Goal: Task Accomplishment & Management: Manage account settings

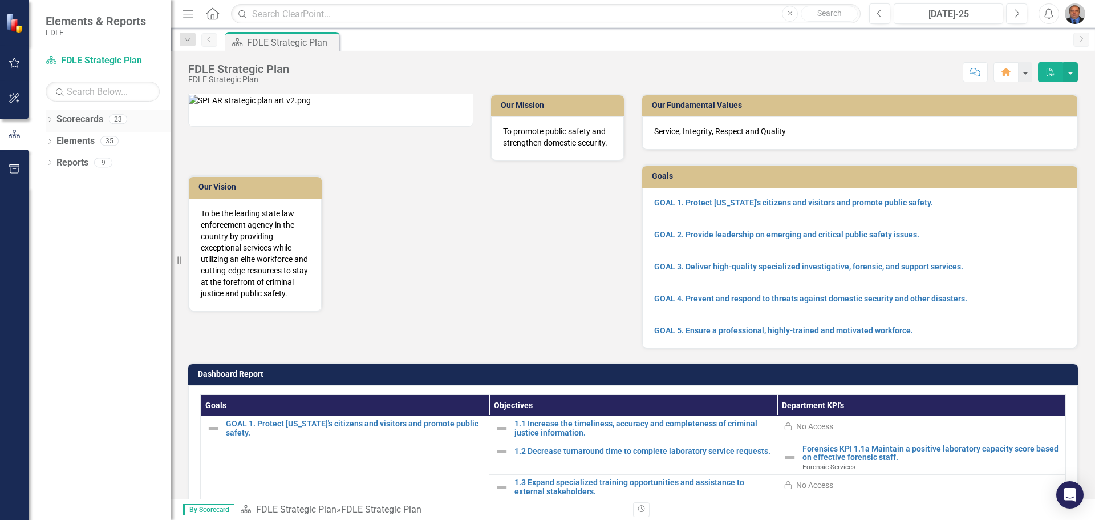
click at [50, 119] on icon "Dropdown" at bounding box center [50, 121] width 8 height 6
click at [50, 203] on div "Dropdown" at bounding box center [50, 208] width 8 height 10
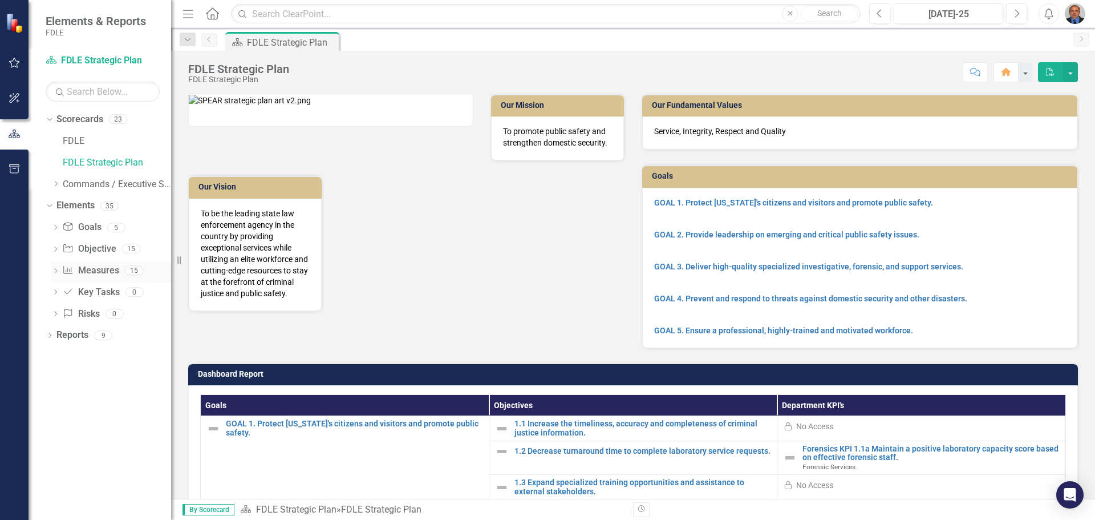
click at [56, 270] on icon "Dropdown" at bounding box center [55, 272] width 8 height 6
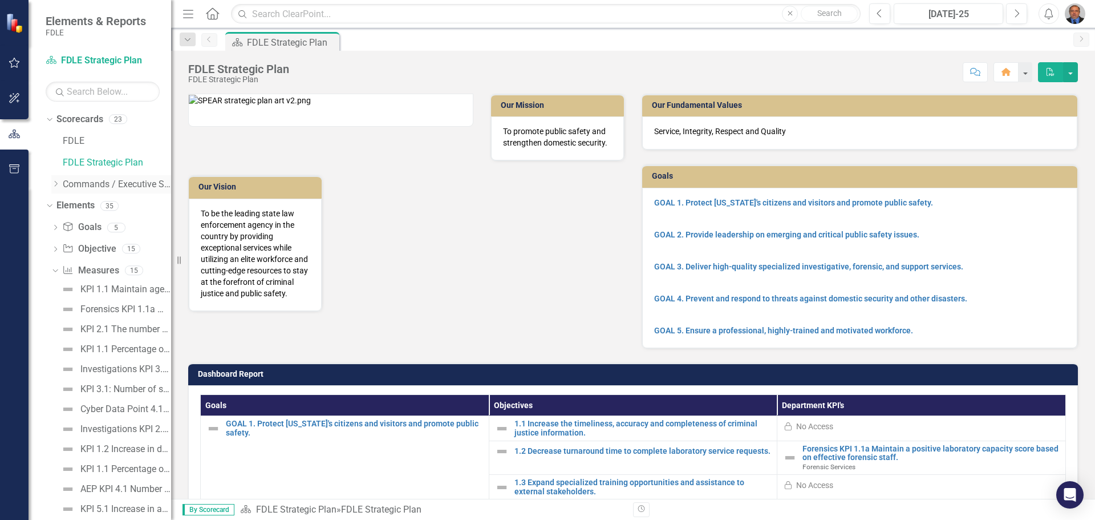
click at [58, 184] on icon "Dropdown" at bounding box center [55, 183] width 9 height 7
click at [65, 204] on icon "Dropdown" at bounding box center [67, 205] width 9 height 7
click at [90, 229] on link "Forensic Services" at bounding box center [129, 227] width 86 height 13
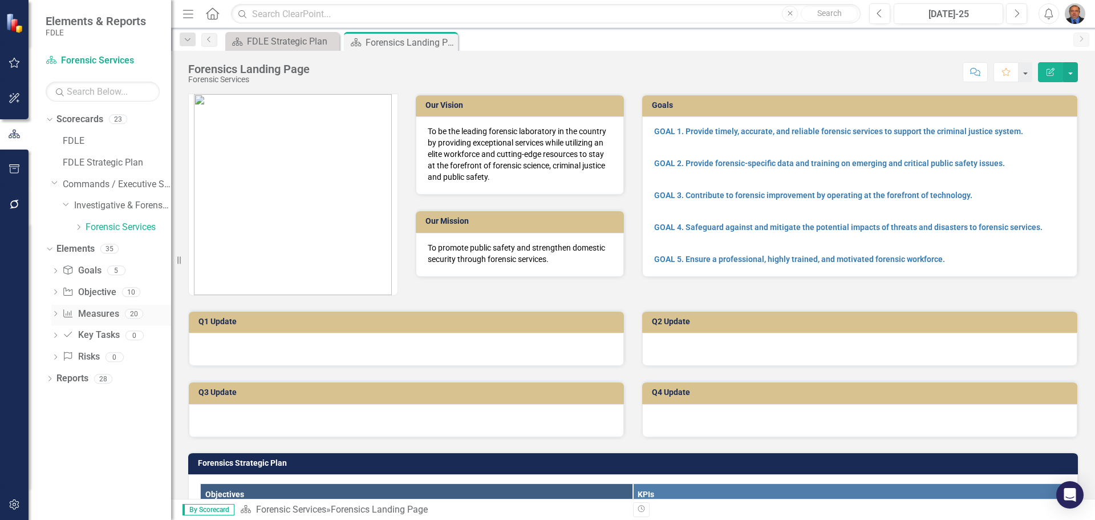
click at [59, 313] on icon "Dropdown" at bounding box center [55, 314] width 8 height 6
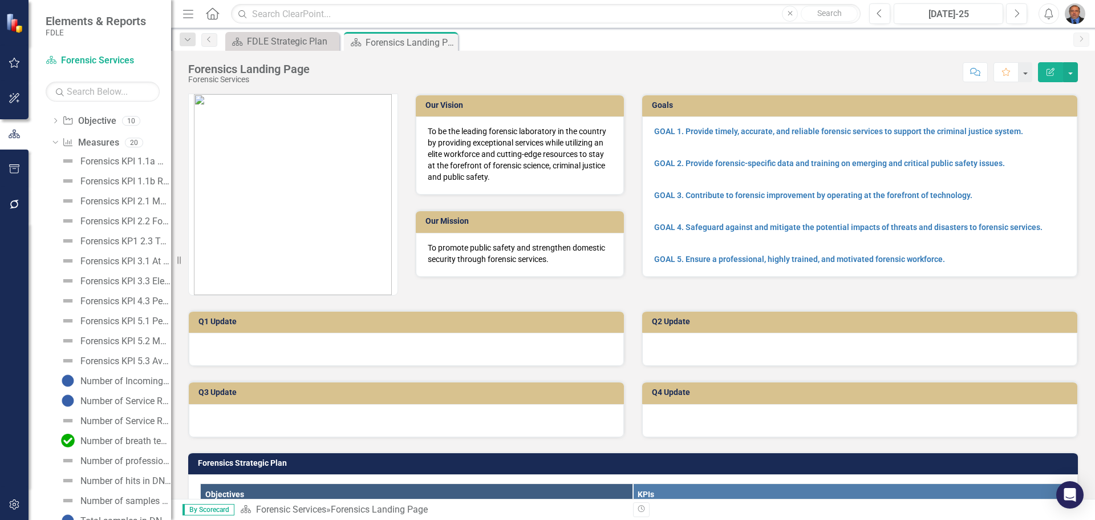
scroll to position [228, 0]
click at [111, 382] on div "Number of breath testing instruments inspected" at bounding box center [125, 384] width 91 height 10
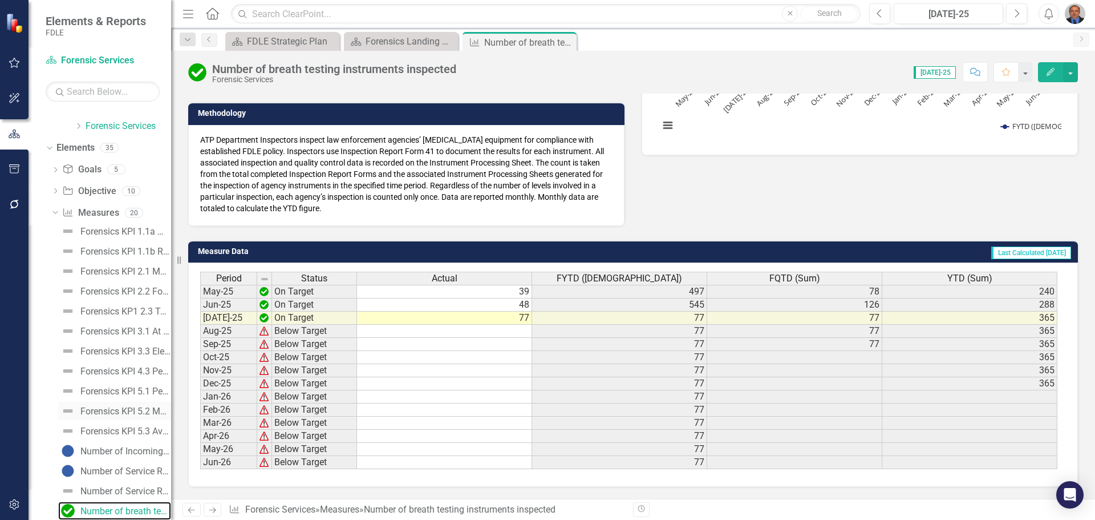
scroll to position [158, 0]
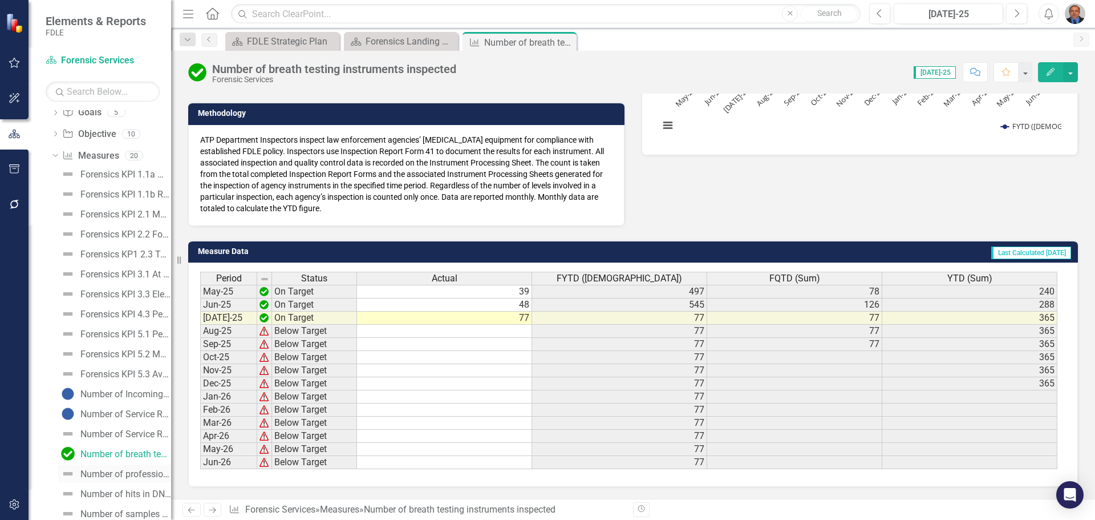
click at [106, 473] on div "Number of professional law enforcement certificates issued - Forensics" at bounding box center [125, 474] width 91 height 10
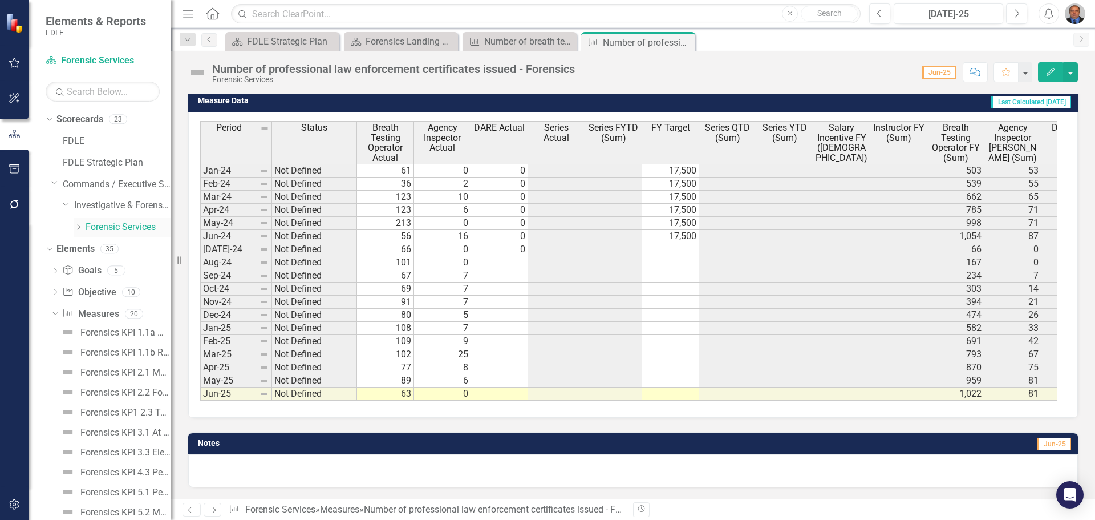
click at [80, 225] on icon "Dropdown" at bounding box center [78, 227] width 9 height 7
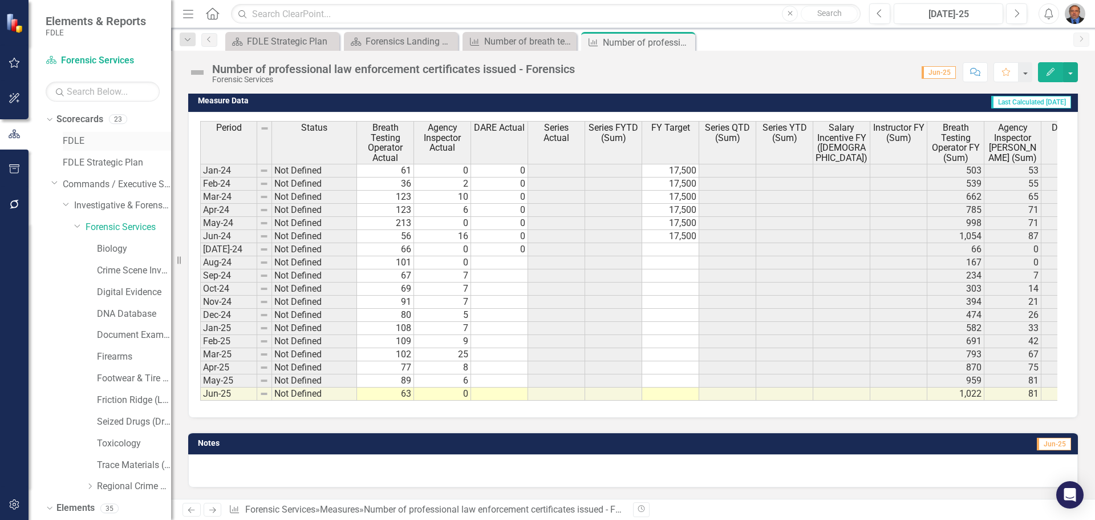
click at [76, 141] on link "FDLE" at bounding box center [117, 141] width 108 height 13
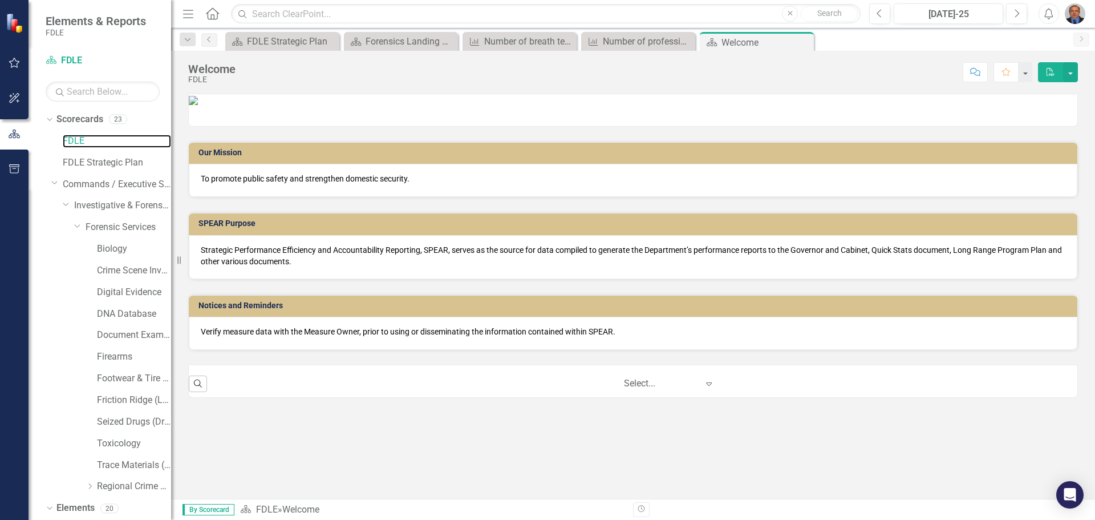
scroll to position [130, 0]
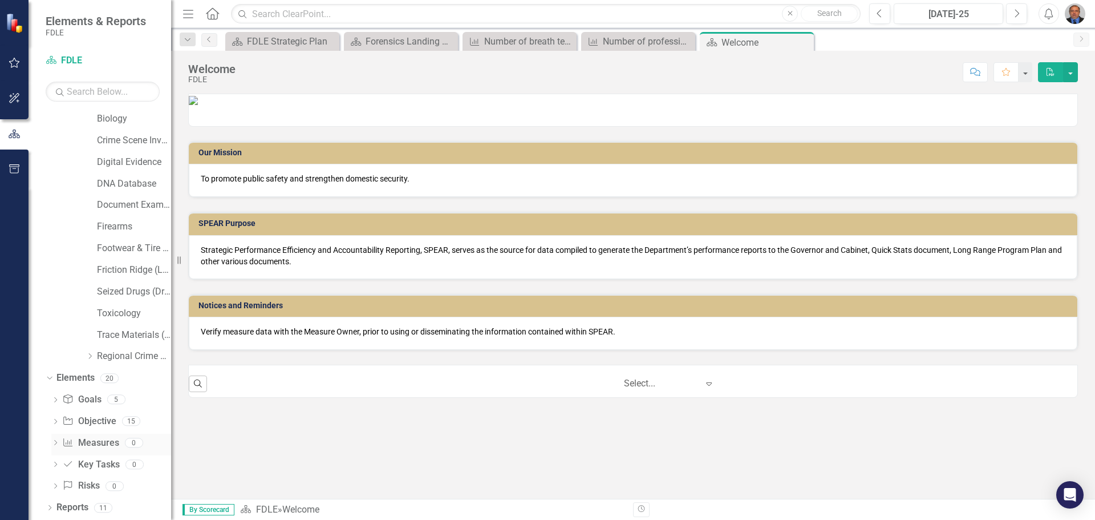
click at [55, 439] on div "Dropdown Measure Measures 0" at bounding box center [111, 445] width 120 height 22
click at [59, 443] on icon "Dropdown" at bounding box center [55, 443] width 8 height 6
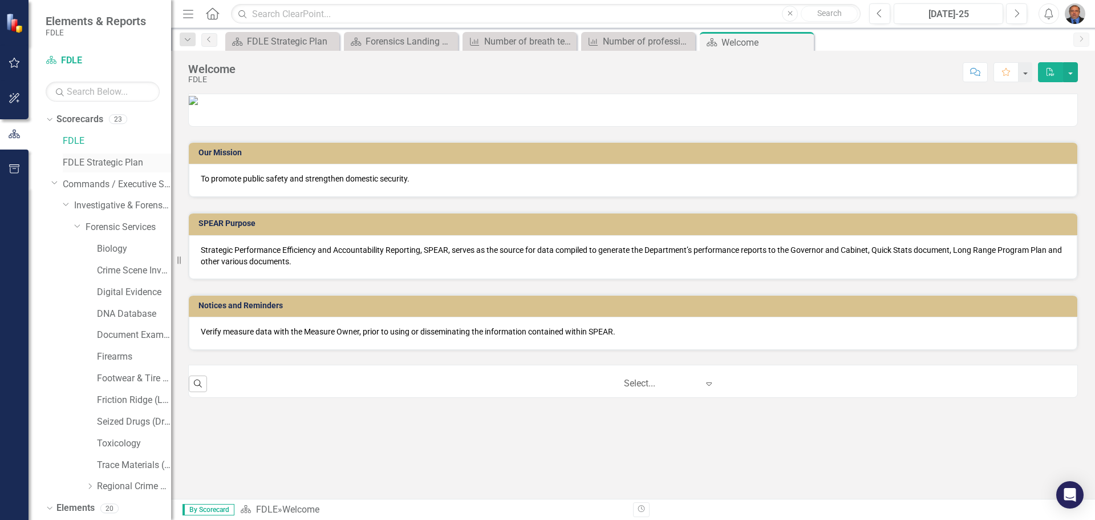
click at [96, 161] on link "FDLE Strategic Plan" at bounding box center [117, 162] width 108 height 13
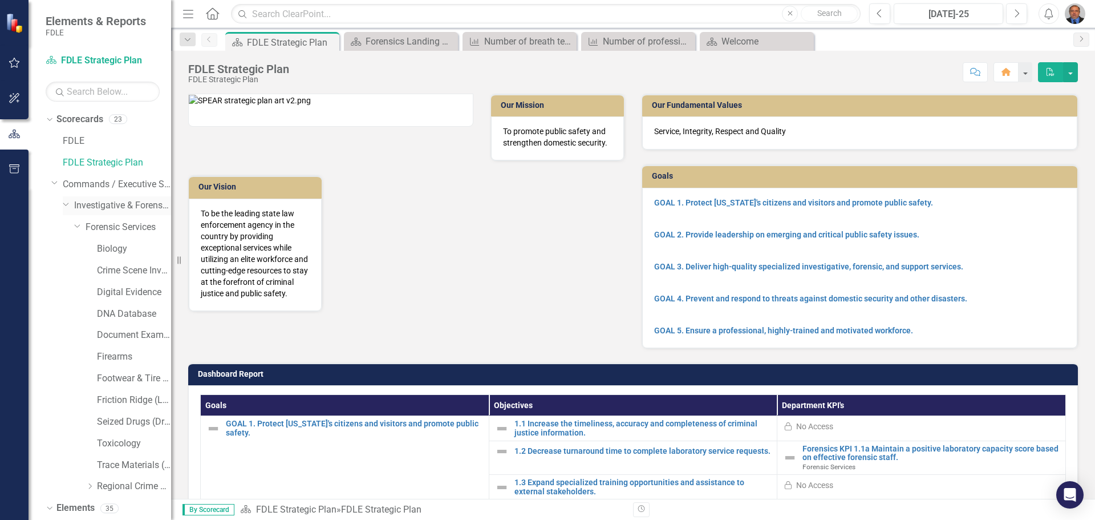
click at [68, 206] on icon "Dropdown" at bounding box center [66, 204] width 7 height 9
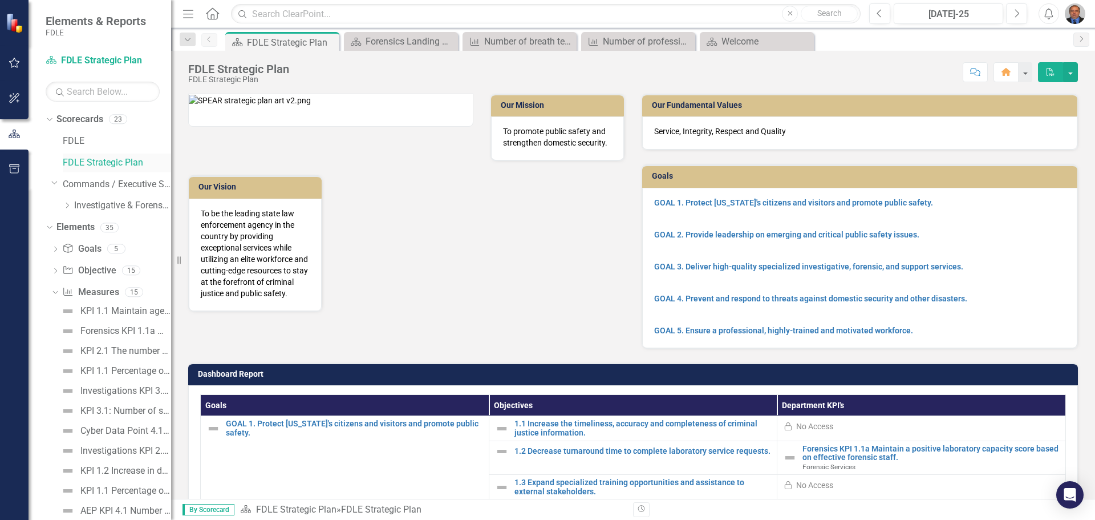
click at [76, 158] on link "FDLE Strategic Plan" at bounding box center [117, 162] width 108 height 13
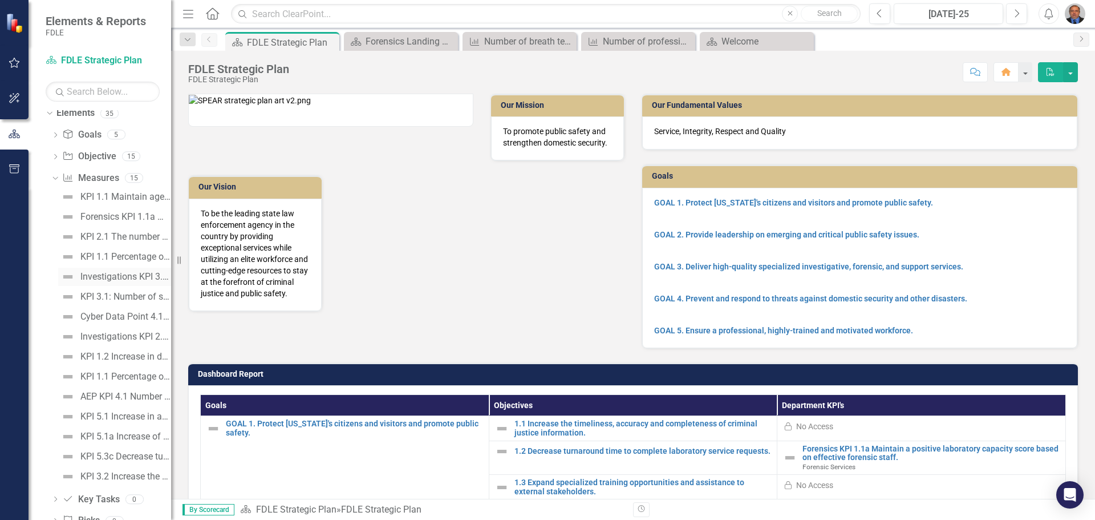
scroll to position [149, 0]
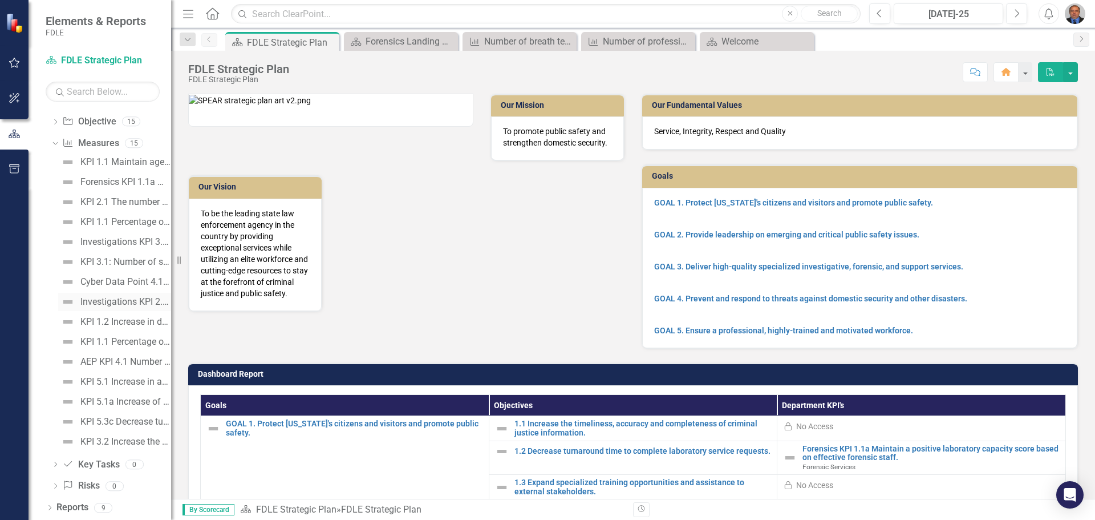
click at [111, 301] on div "Investigations KPI 2.2: Increase in the percentage of cases that address FDLE i…" at bounding box center [125, 302] width 91 height 10
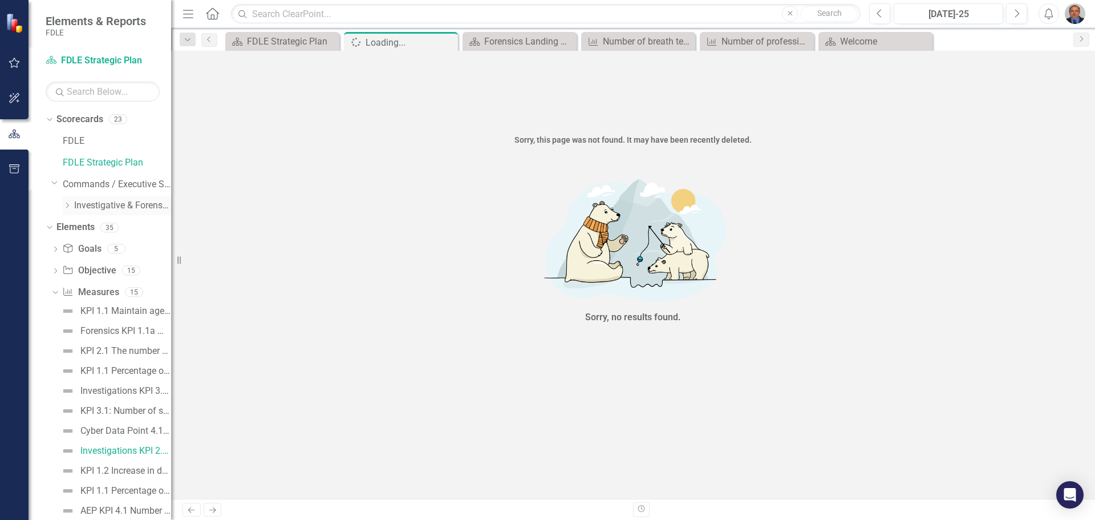
click at [69, 207] on icon "Dropdown" at bounding box center [67, 205] width 9 height 7
click at [80, 224] on icon "Dropdown" at bounding box center [78, 227] width 9 height 7
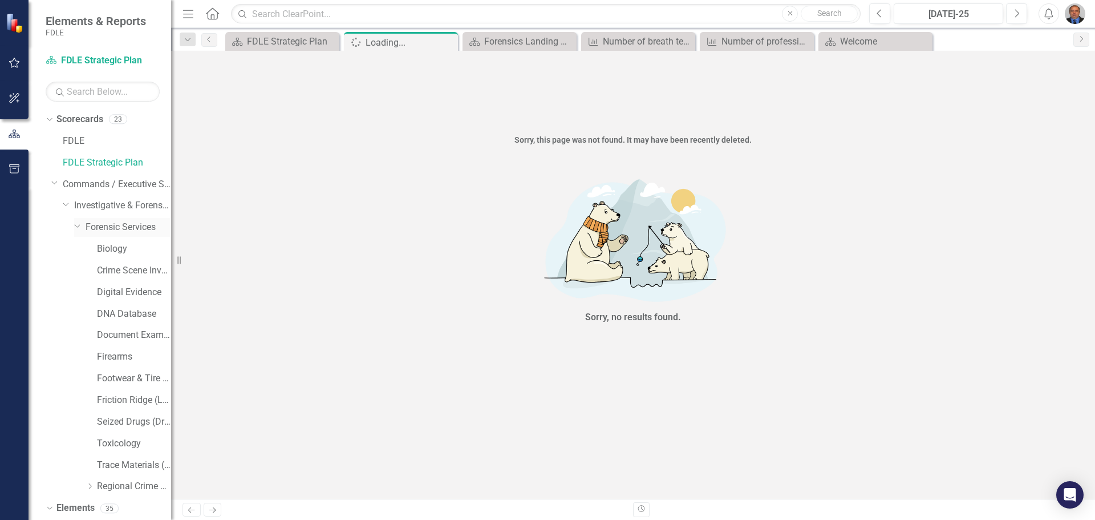
click at [94, 223] on link "Forensic Services" at bounding box center [129, 227] width 86 height 13
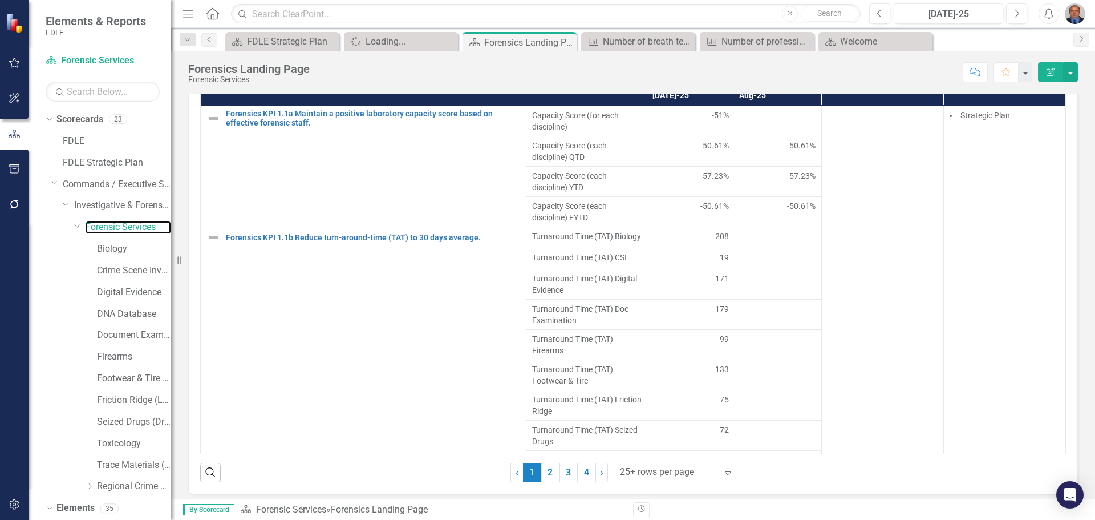
scroll to position [350, 0]
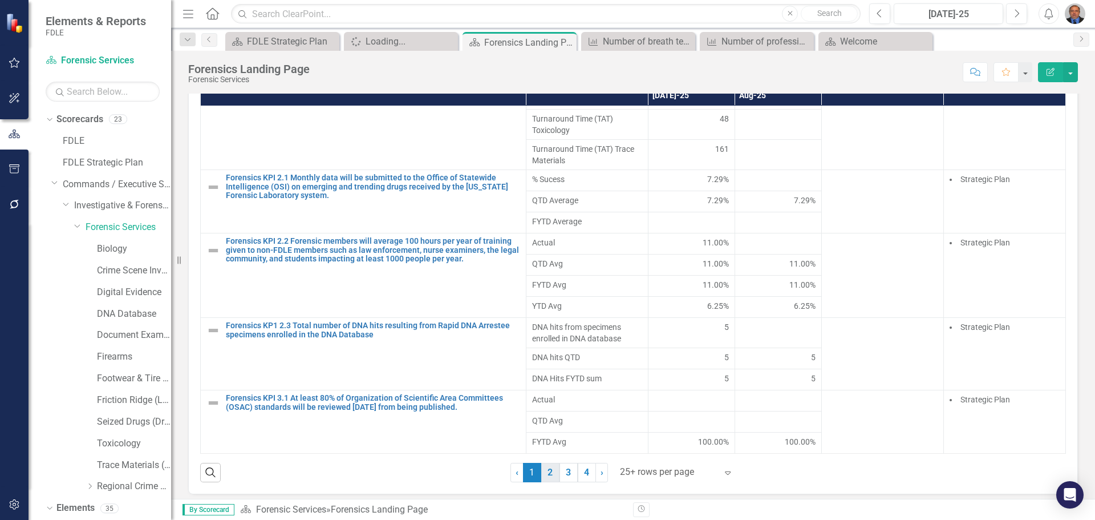
click at [549, 471] on link "2" at bounding box center [550, 472] width 18 height 19
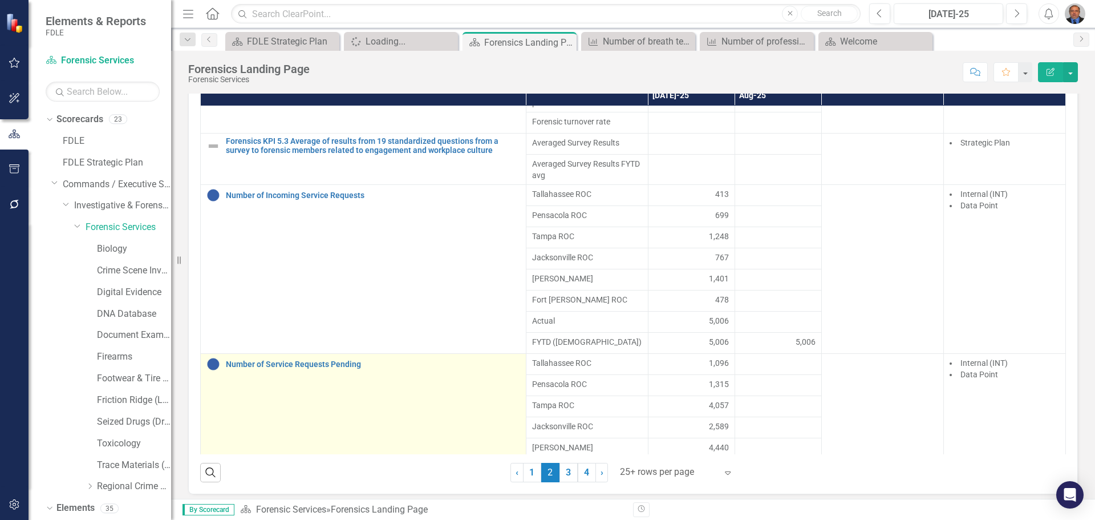
scroll to position [391, 0]
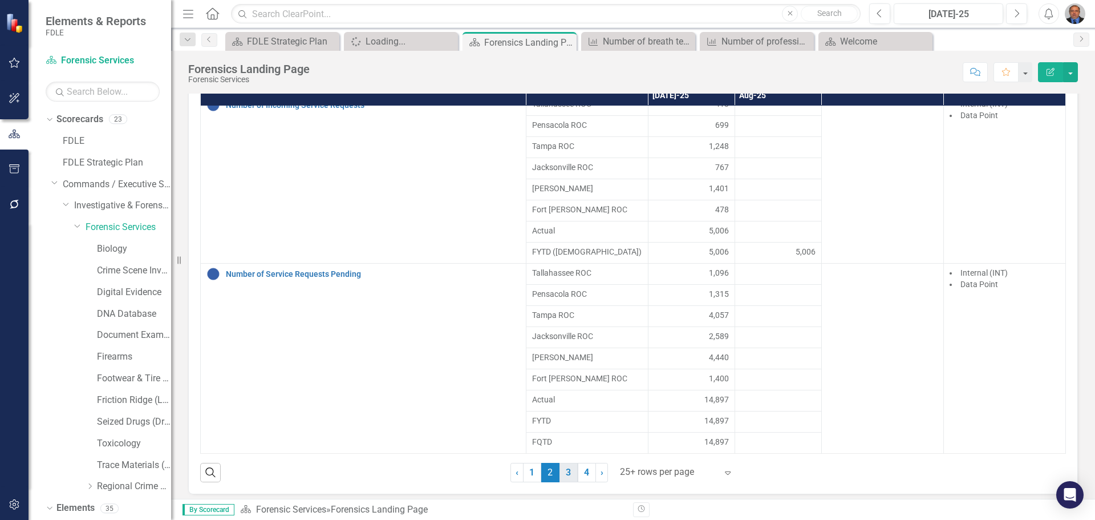
click at [562, 472] on link "3" at bounding box center [569, 472] width 18 height 19
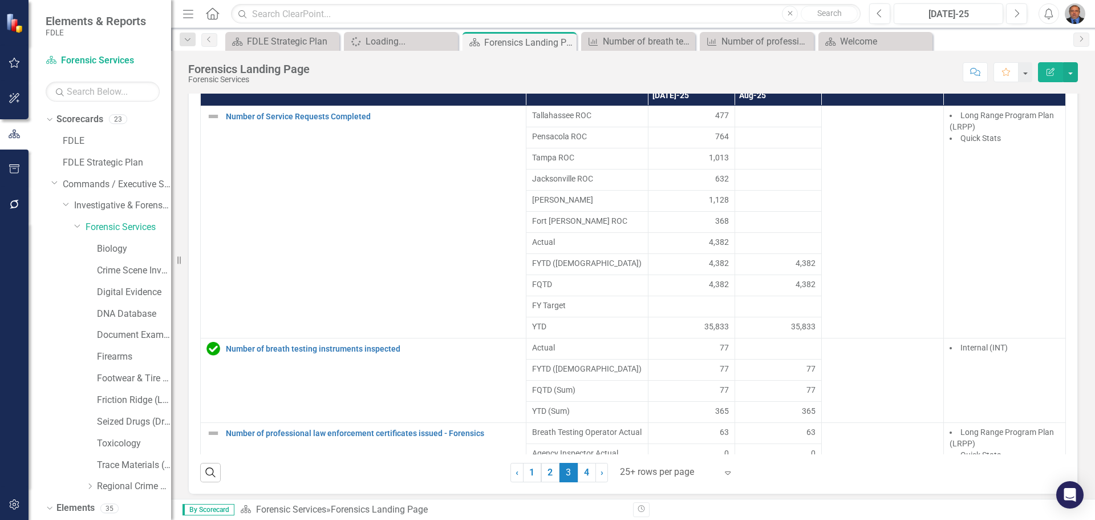
scroll to position [57, 0]
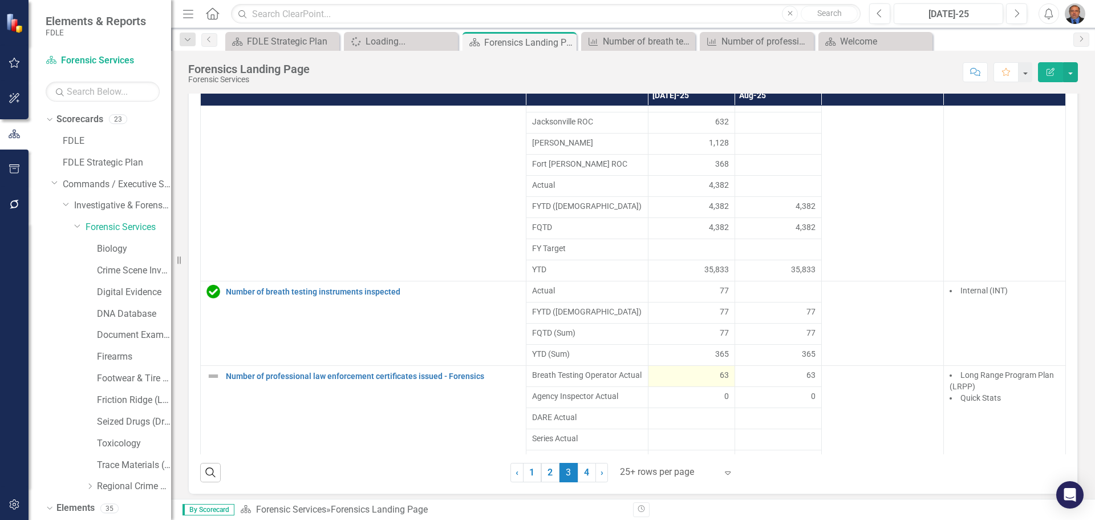
click at [695, 383] on td "63" at bounding box center [691, 376] width 87 height 21
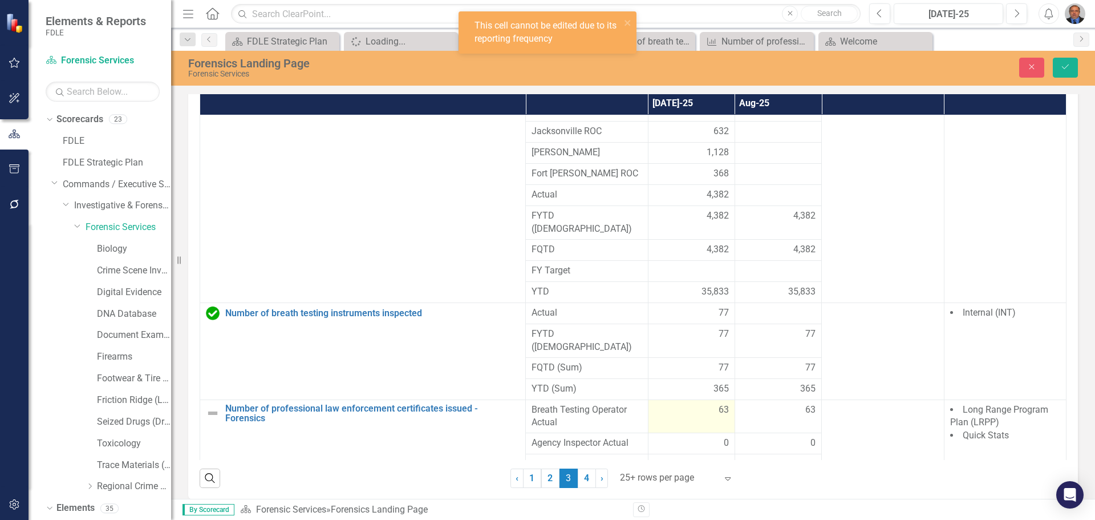
scroll to position [804, 0]
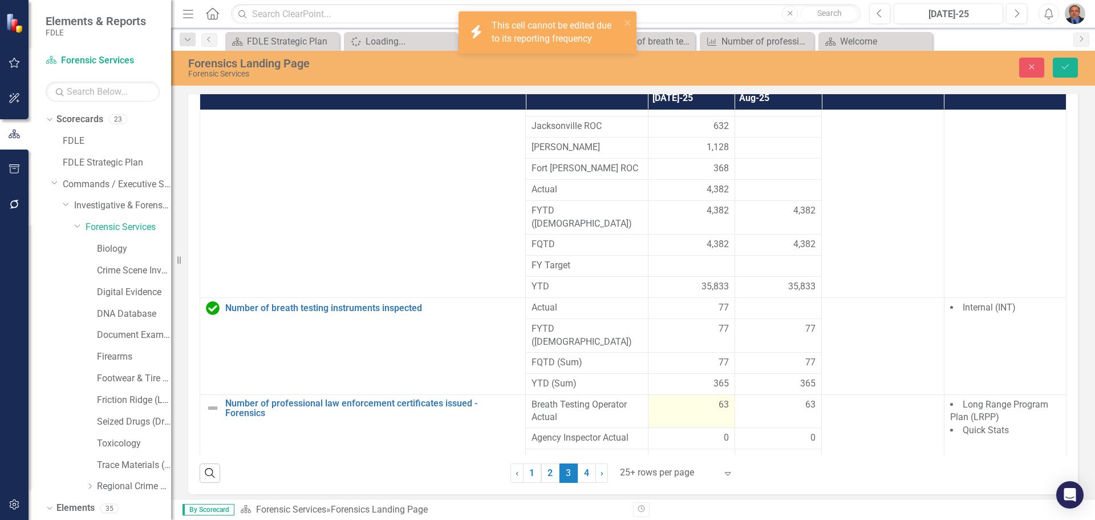
click at [719, 398] on span "63" at bounding box center [724, 404] width 10 height 13
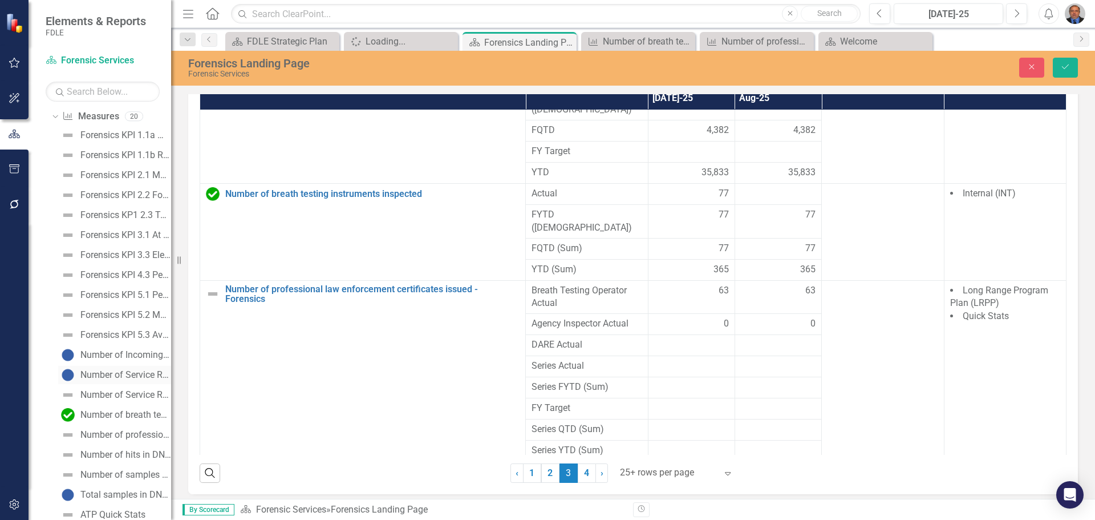
scroll to position [513, 0]
click at [118, 376] on div "Number of professional law enforcement certificates issued - Forensics" at bounding box center [125, 378] width 91 height 10
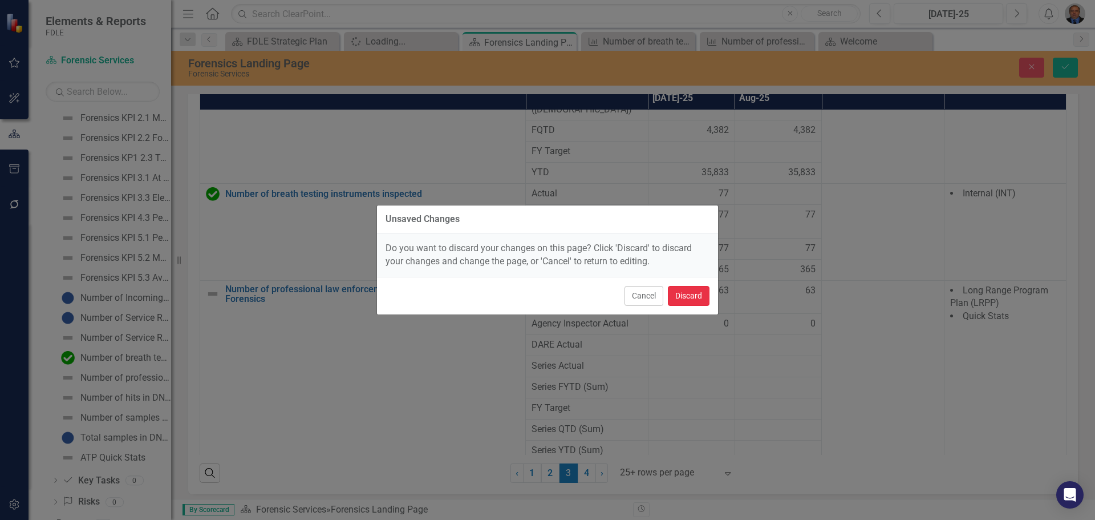
click at [675, 294] on button "Discard" at bounding box center [689, 296] width 42 height 20
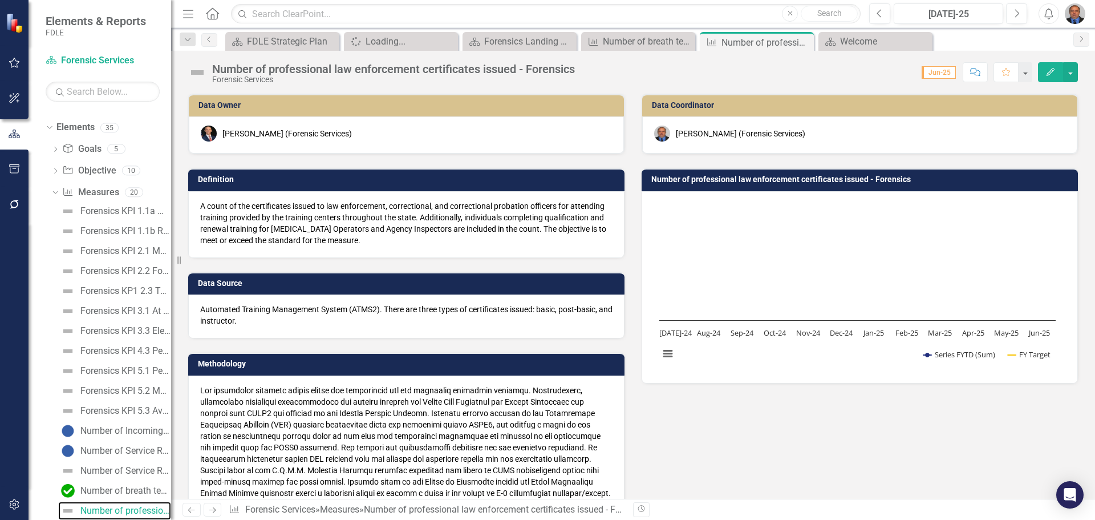
scroll to position [399, 0]
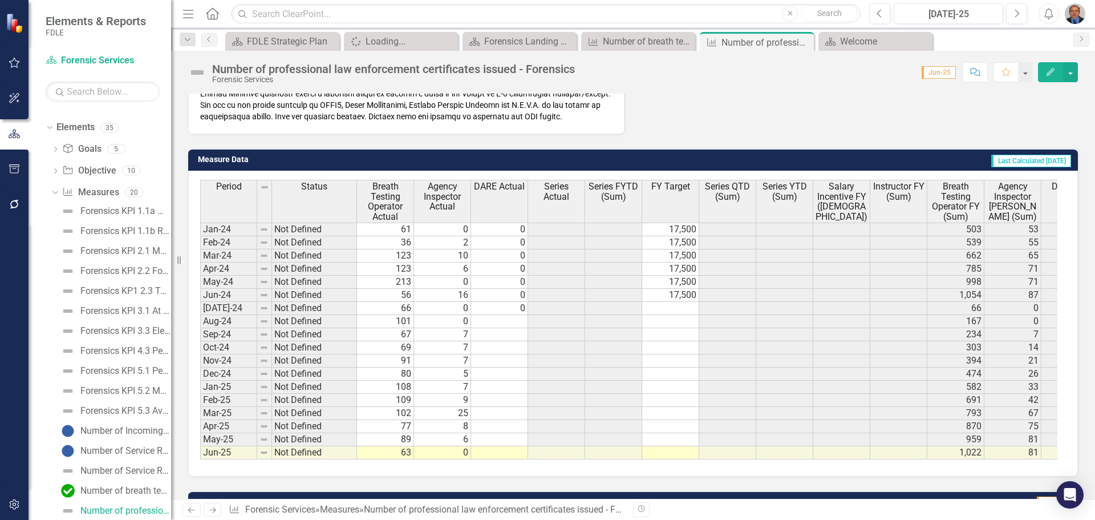
click at [335, 254] on td "Not Defined" at bounding box center [314, 255] width 85 height 13
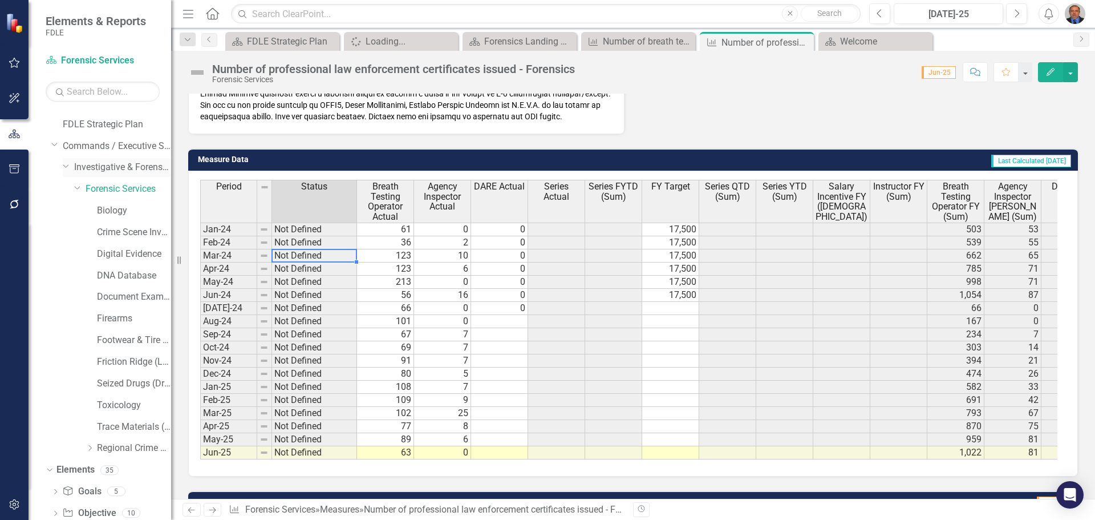
scroll to position [0, 0]
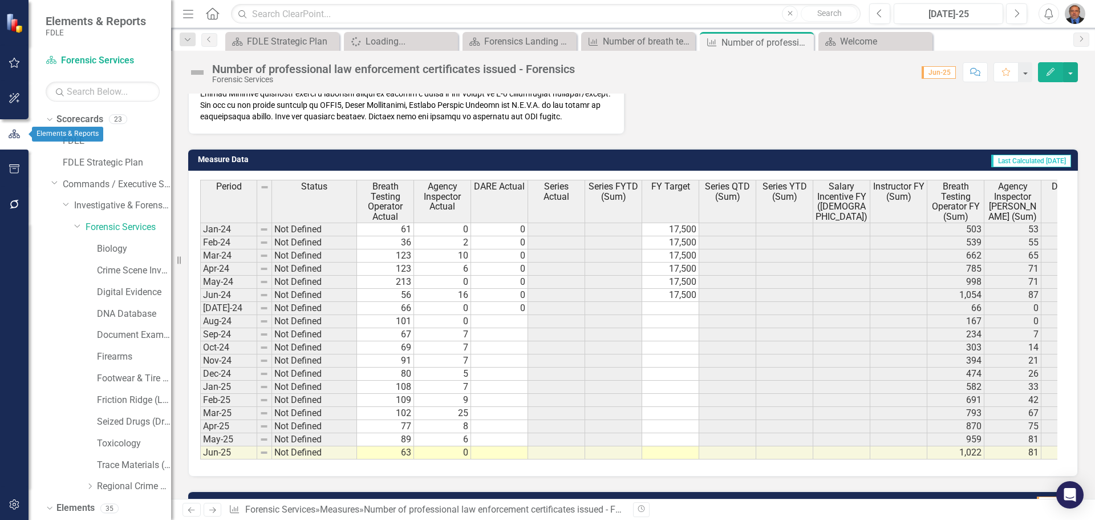
click at [14, 130] on icon "button" at bounding box center [14, 134] width 11 height 9
click at [14, 128] on button "button" at bounding box center [14, 134] width 29 height 19
click at [78, 118] on link "Scorecards" at bounding box center [79, 119] width 47 height 13
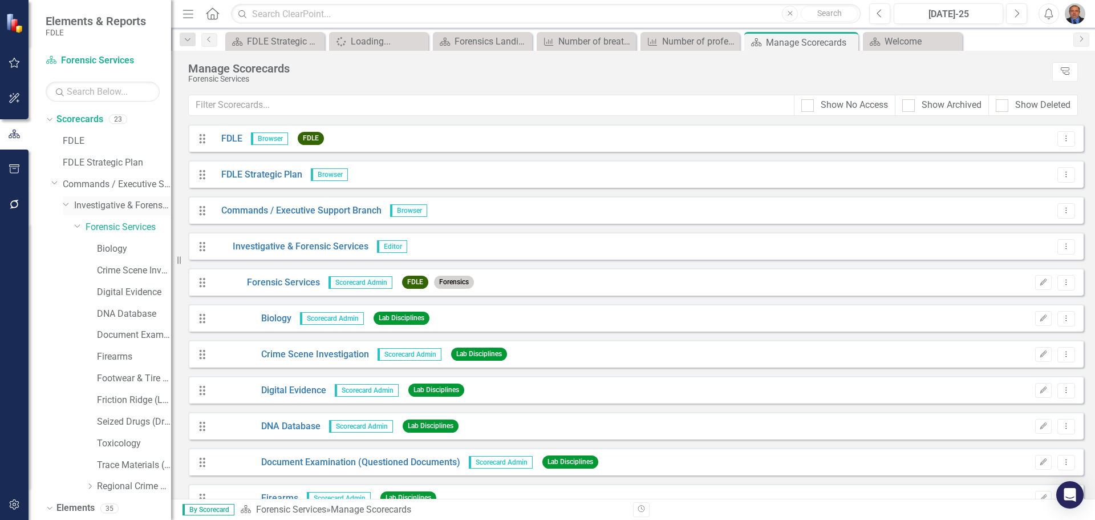
click at [68, 203] on icon "Dropdown" at bounding box center [66, 204] width 7 height 9
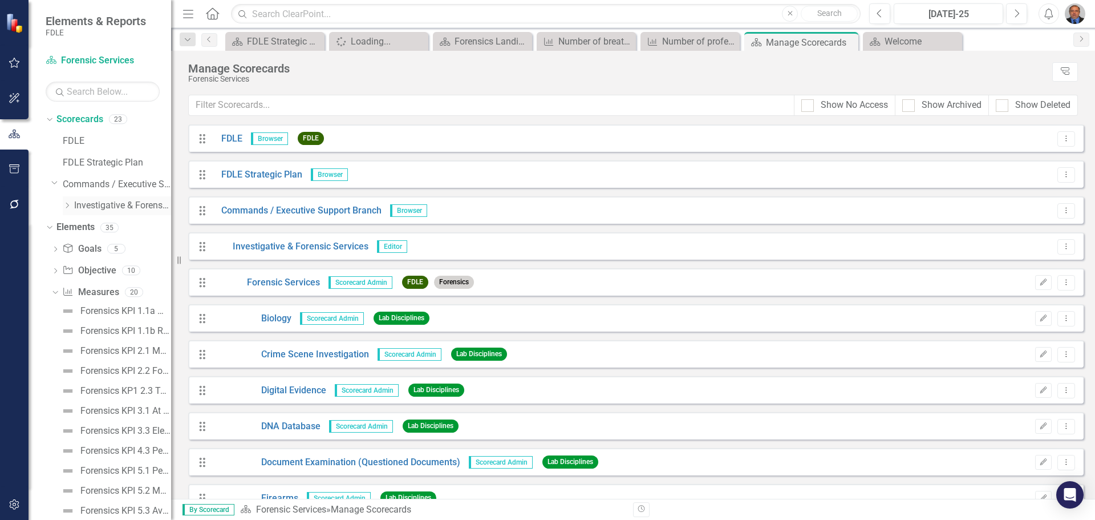
click at [67, 204] on icon "Dropdown" at bounding box center [67, 205] width 9 height 7
click at [76, 224] on icon "Dropdown" at bounding box center [78, 227] width 9 height 7
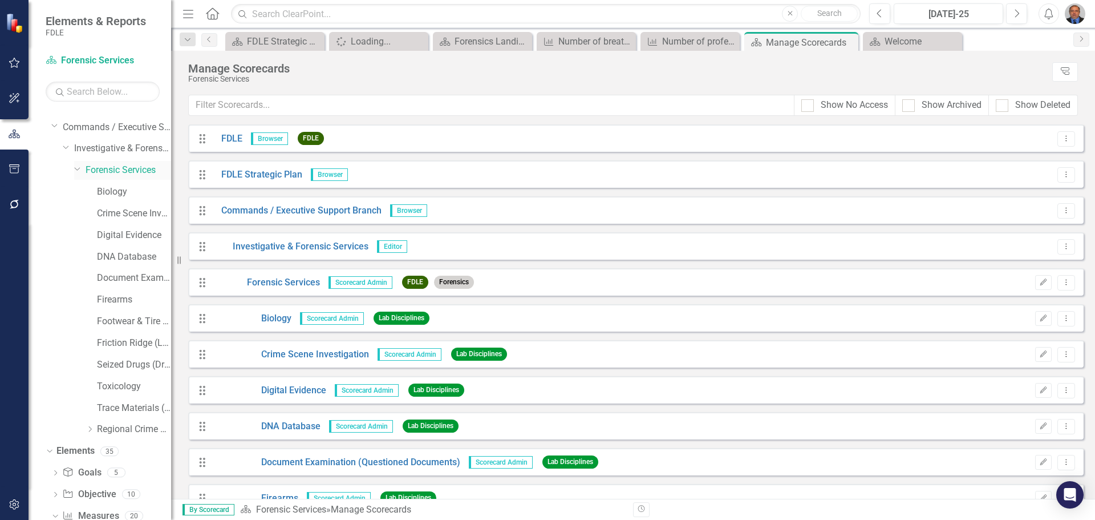
scroll to position [114, 0]
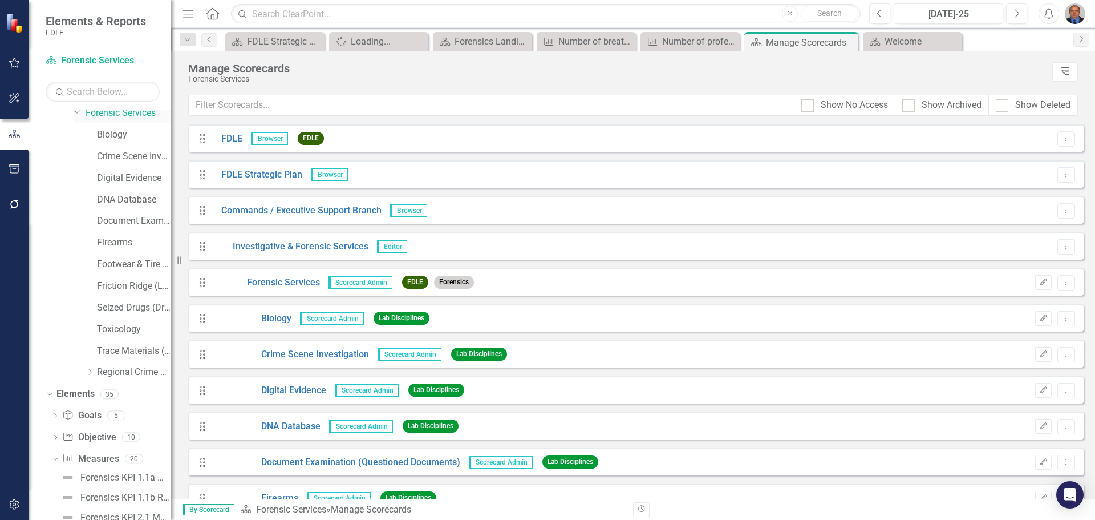
click at [116, 115] on link "Forensic Services" at bounding box center [129, 113] width 86 height 13
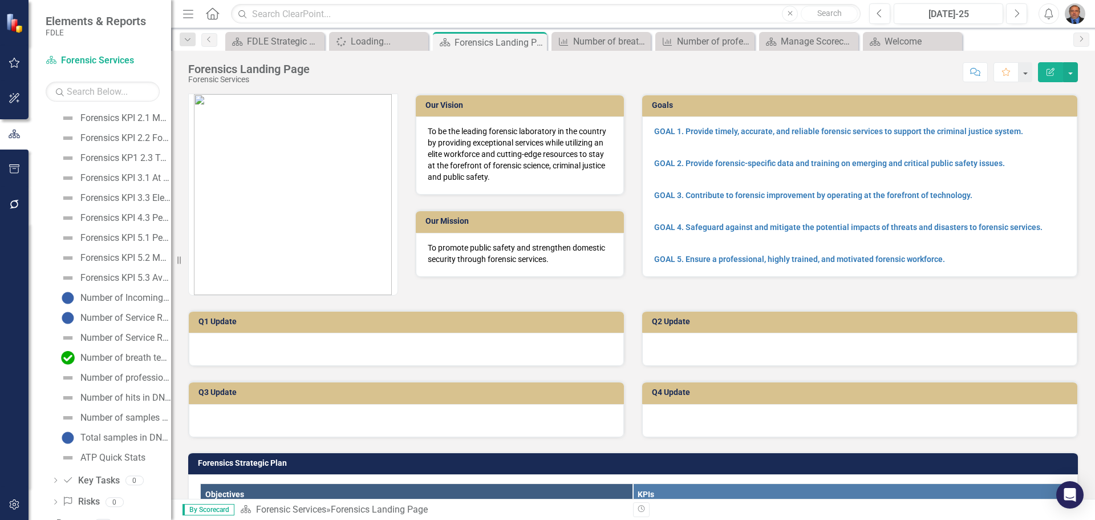
scroll to position [529, 0]
click at [115, 362] on div "Number of professional law enforcement certificates issued - Forensics" at bounding box center [125, 362] width 91 height 10
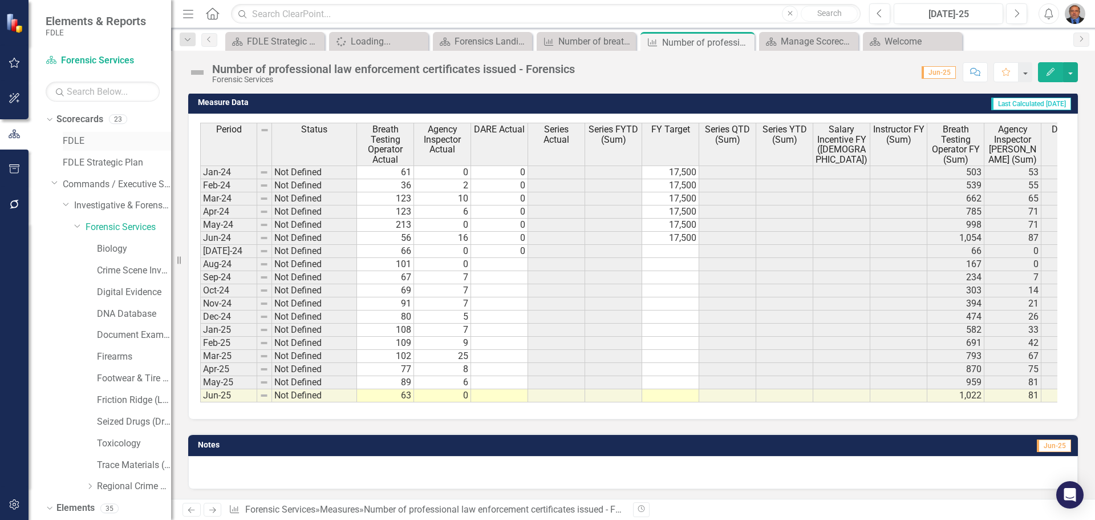
click at [81, 139] on link "FDLE" at bounding box center [117, 141] width 108 height 13
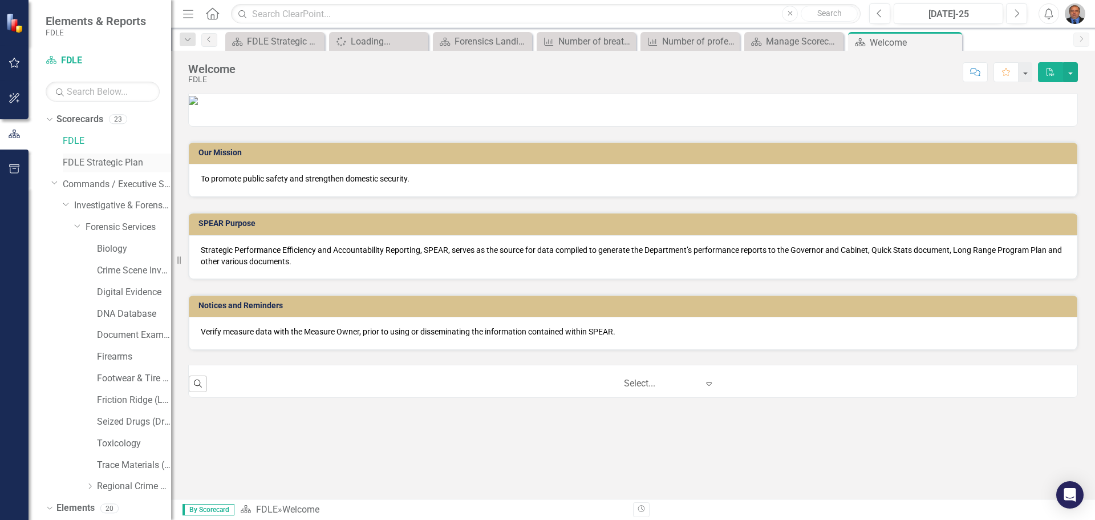
click at [87, 159] on link "FDLE Strategic Plan" at bounding box center [117, 162] width 108 height 13
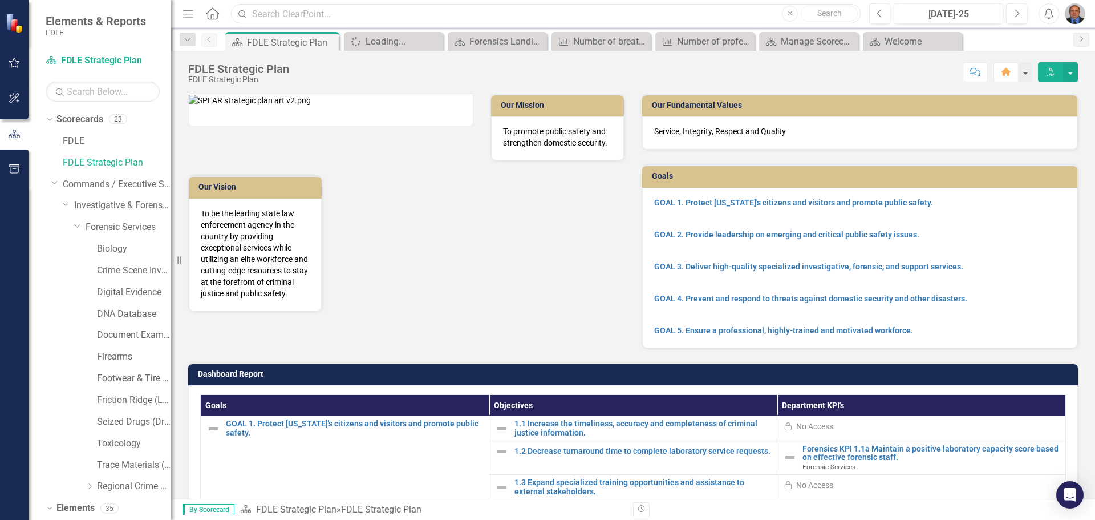
click at [366, 13] on input "text" at bounding box center [546, 14] width 630 height 20
click at [367, 19] on input "text" at bounding box center [546, 14] width 630 height 20
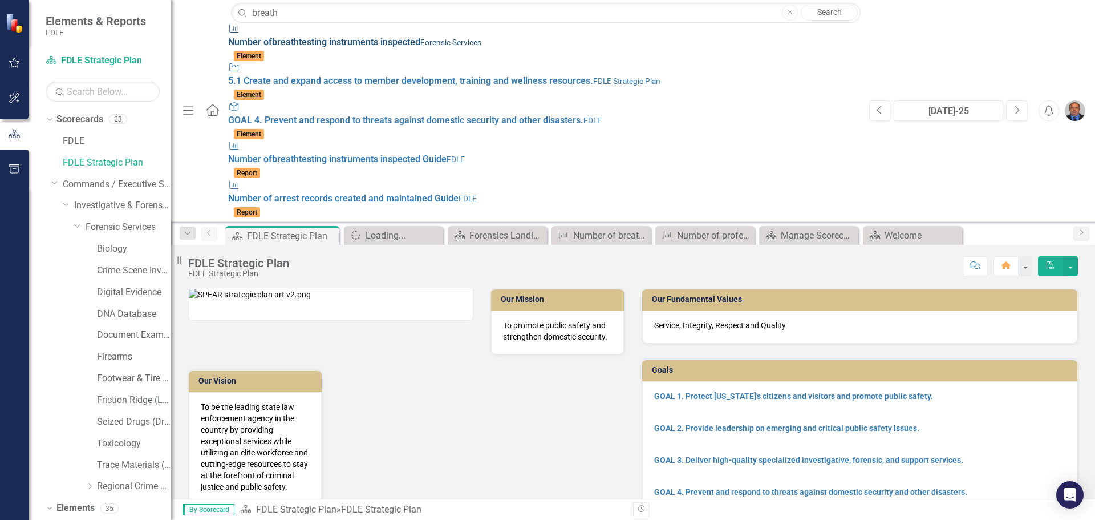
click at [331, 38] on div "Measure Number of breath testing instruments inspected Forensic Services" at bounding box center [543, 36] width 630 height 26
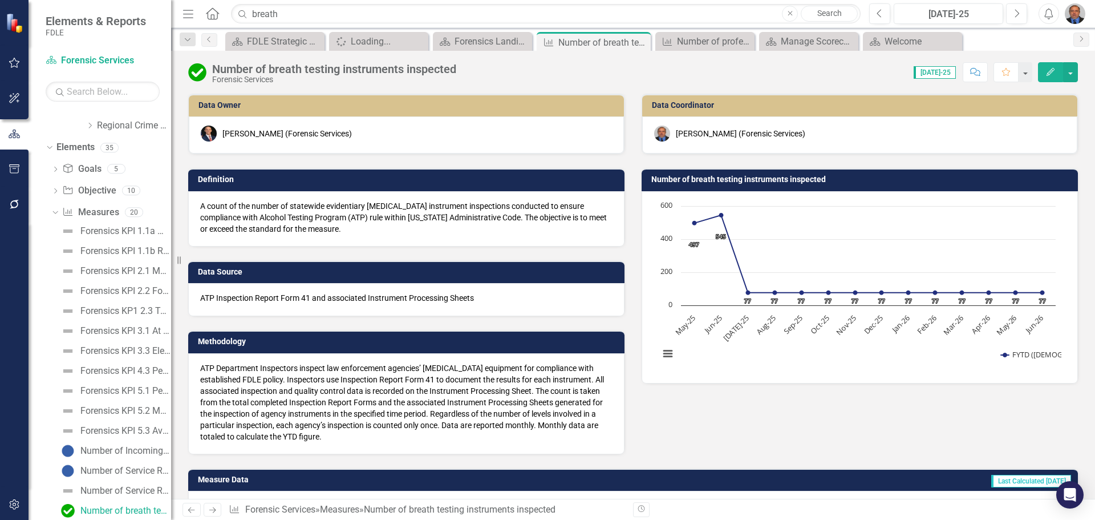
scroll to position [297, 0]
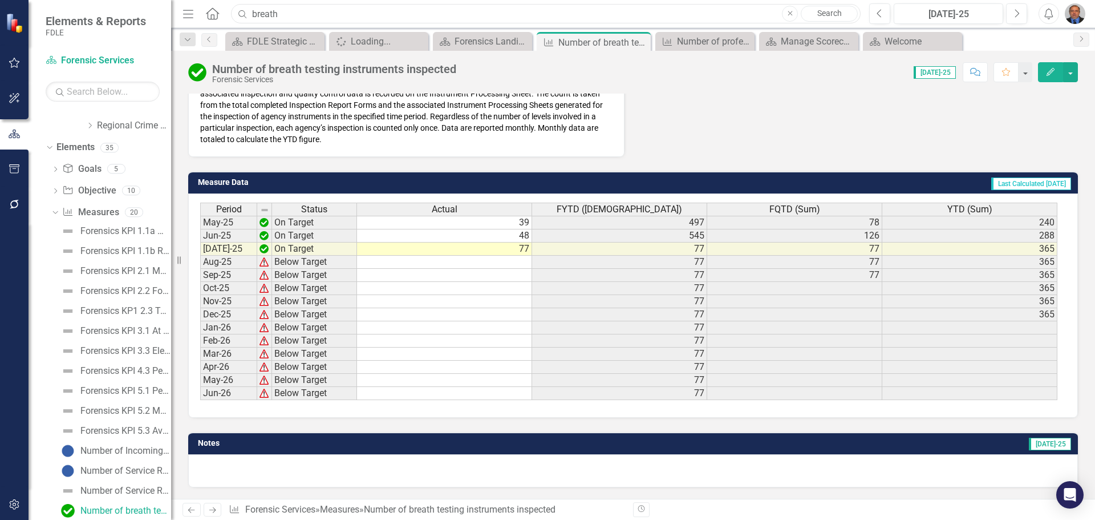
drag, startPoint x: 297, startPoint y: 19, endPoint x: 250, endPoint y: 27, distance: 46.9
click at [250, 27] on div "Menu Home Search breath Close Search Previous Jul-25 Next Alerts User Edit Prof…" at bounding box center [633, 14] width 924 height 28
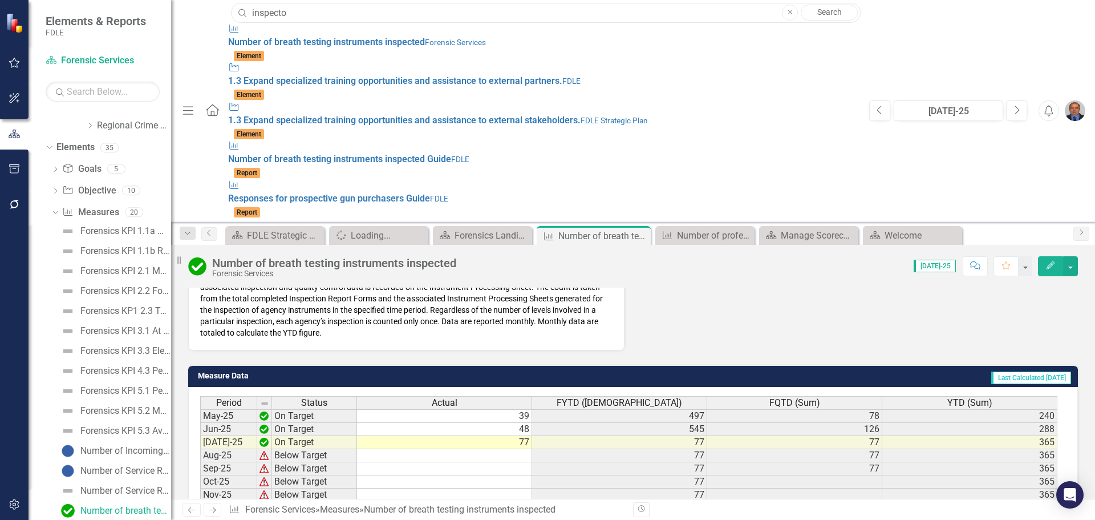
type input "inspector"
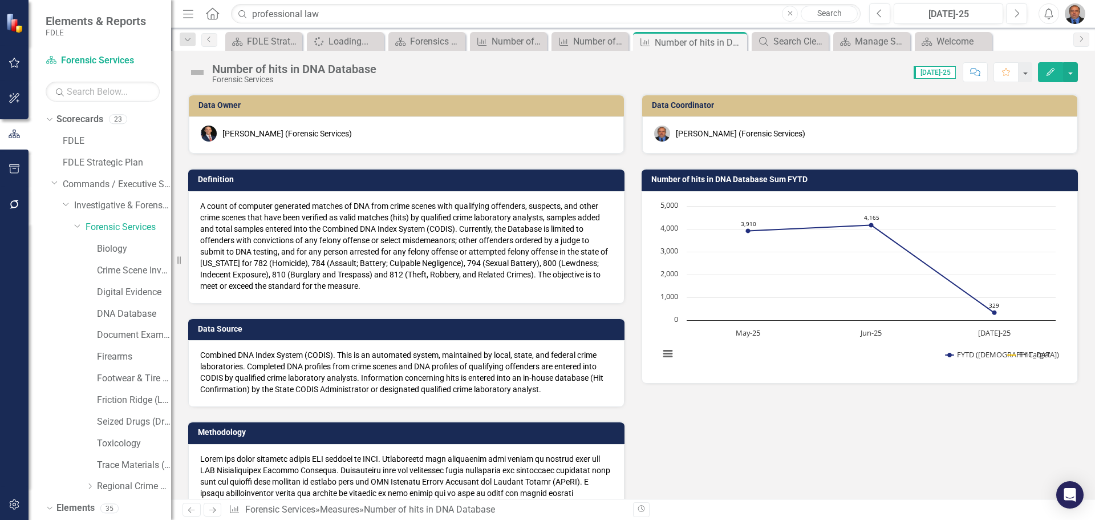
scroll to position [400, 0]
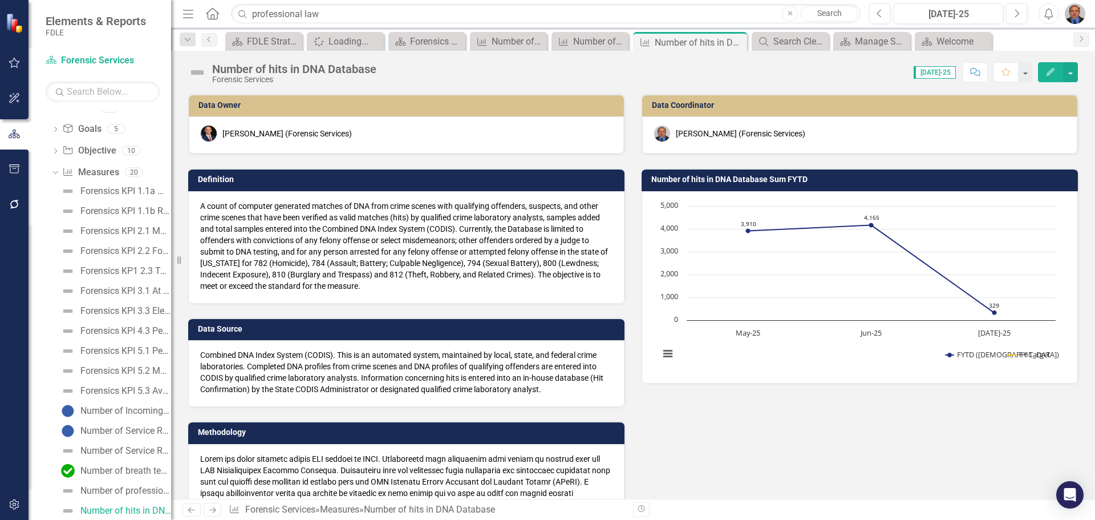
click at [215, 509] on icon "Next" at bounding box center [213, 509] width 10 height 7
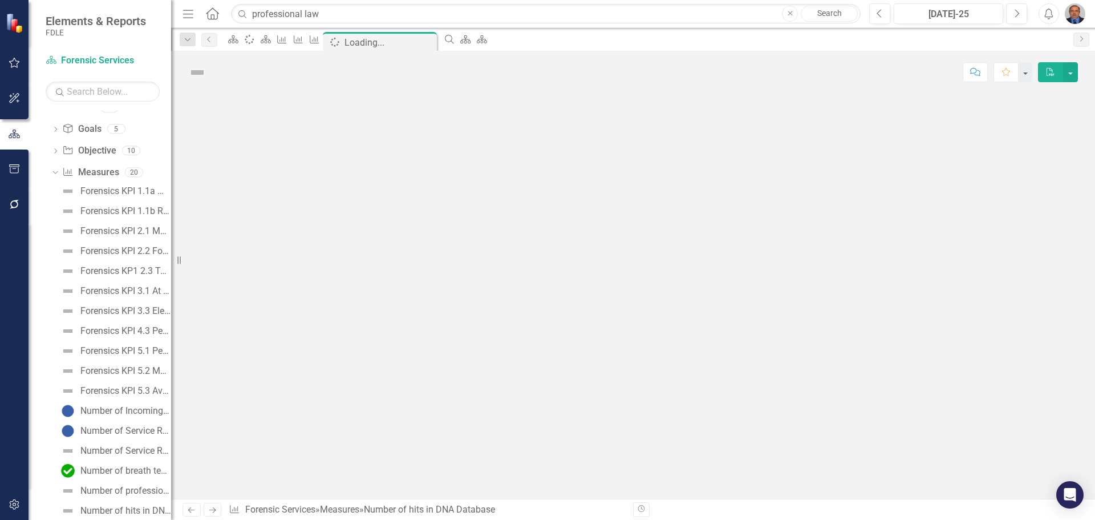
scroll to position [420, 0]
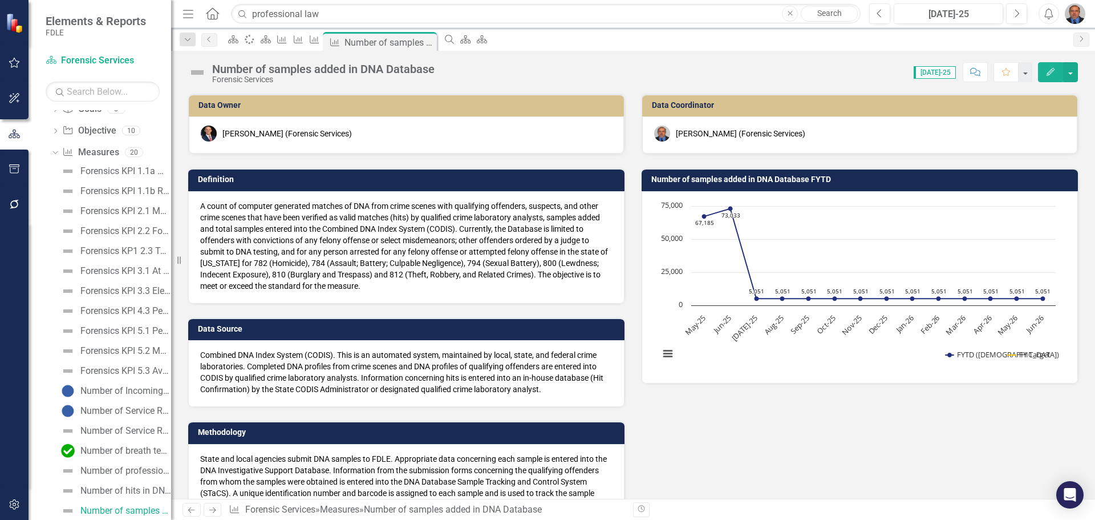
click at [747, 329] on rect "Interactive chart" at bounding box center [858, 285] width 408 height 171
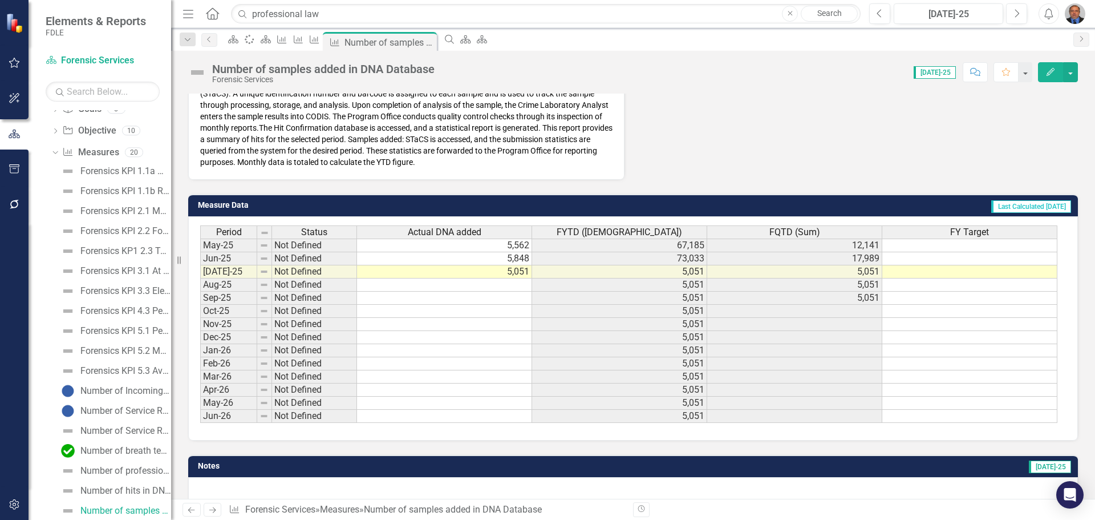
scroll to position [422, 0]
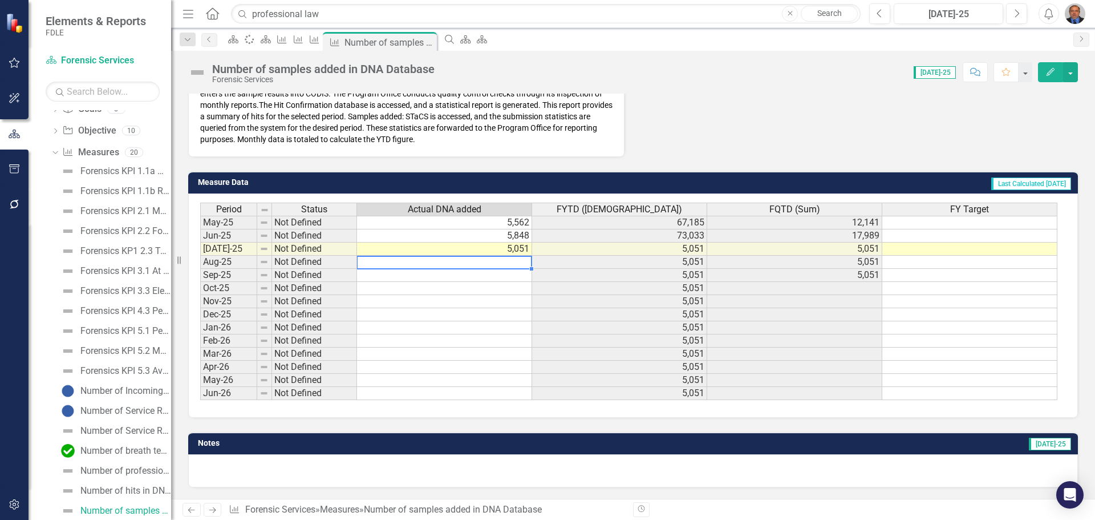
click at [453, 261] on td at bounding box center [444, 262] width 175 height 13
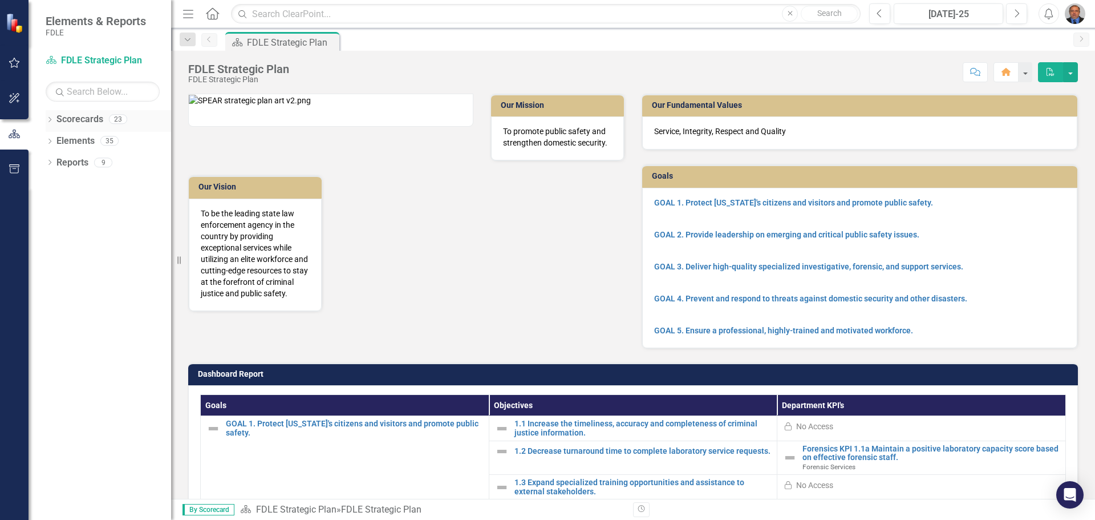
click at [49, 119] on icon "Dropdown" at bounding box center [50, 121] width 8 height 6
click at [56, 180] on icon "Dropdown" at bounding box center [55, 183] width 9 height 7
click at [69, 204] on icon "Dropdown" at bounding box center [67, 205] width 9 height 7
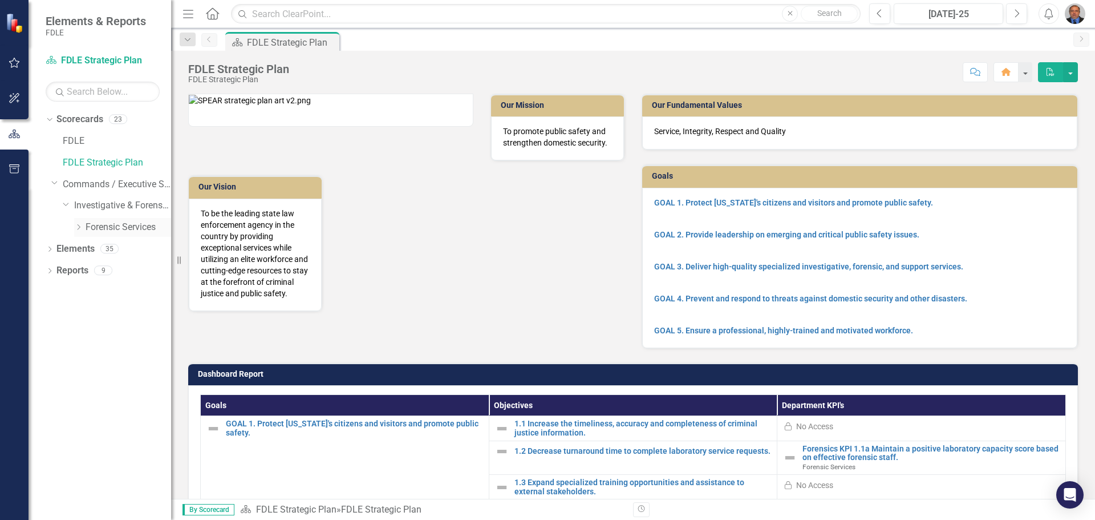
click at [91, 227] on link "Forensic Services" at bounding box center [129, 227] width 86 height 13
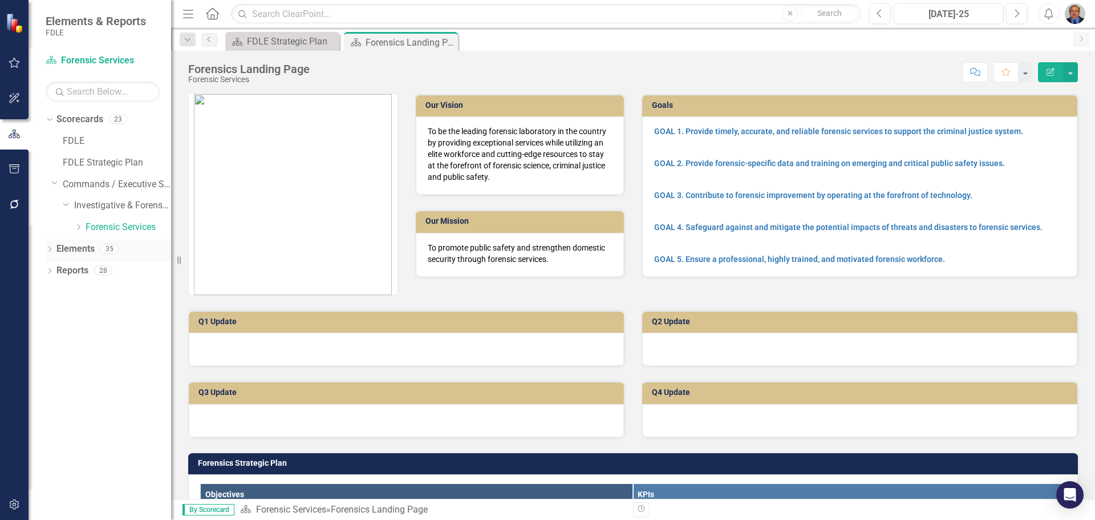
click at [51, 247] on icon "Dropdown" at bounding box center [50, 250] width 8 height 6
click at [72, 311] on icon "Measure" at bounding box center [67, 313] width 11 height 9
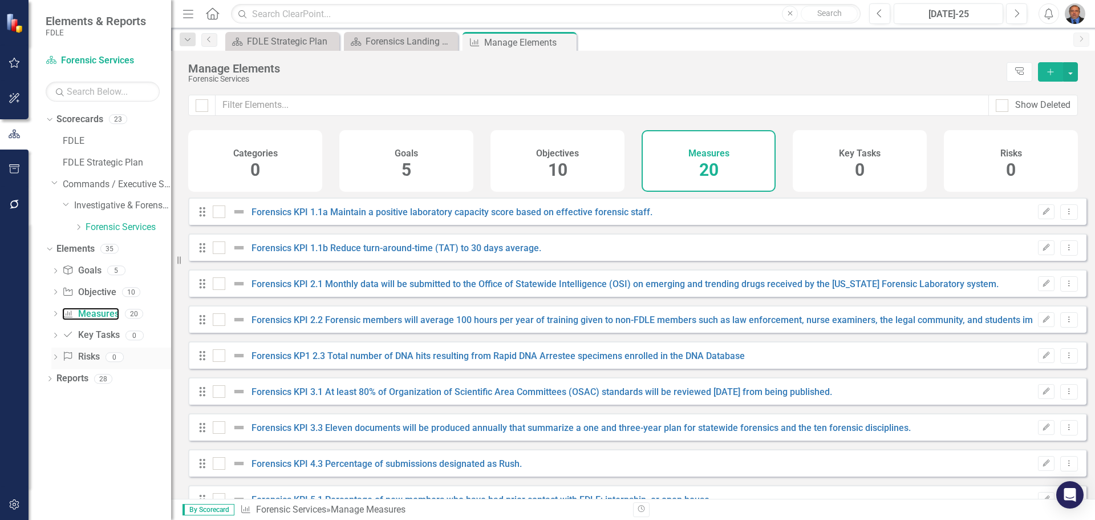
checkbox input "false"
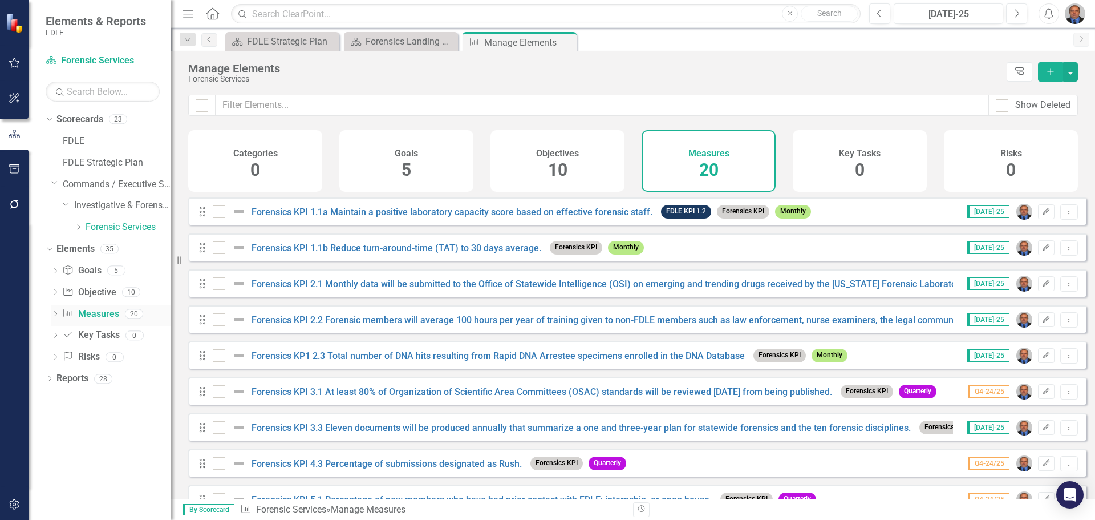
click at [53, 310] on div "Dropdown" at bounding box center [55, 315] width 8 height 10
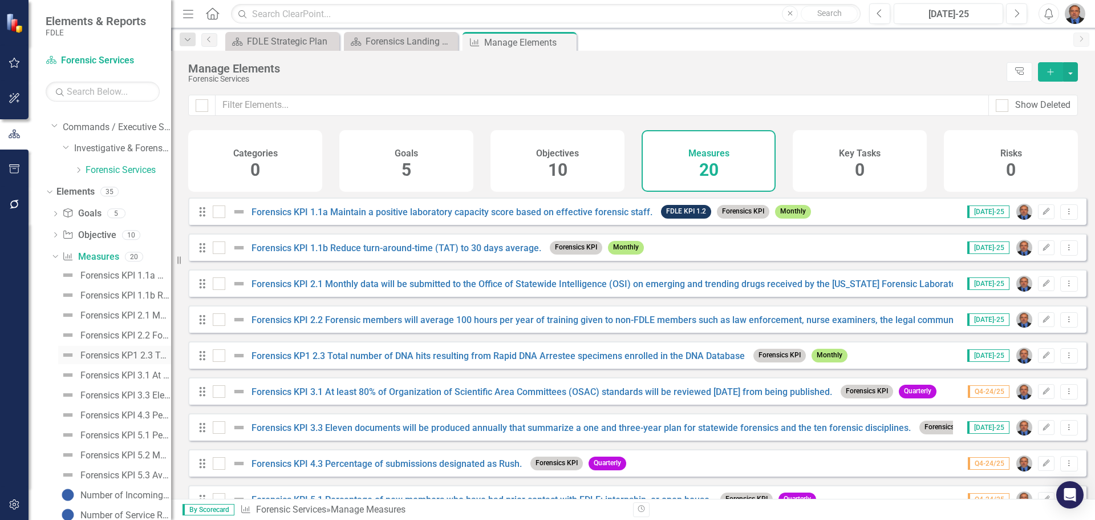
scroll to position [270, 0]
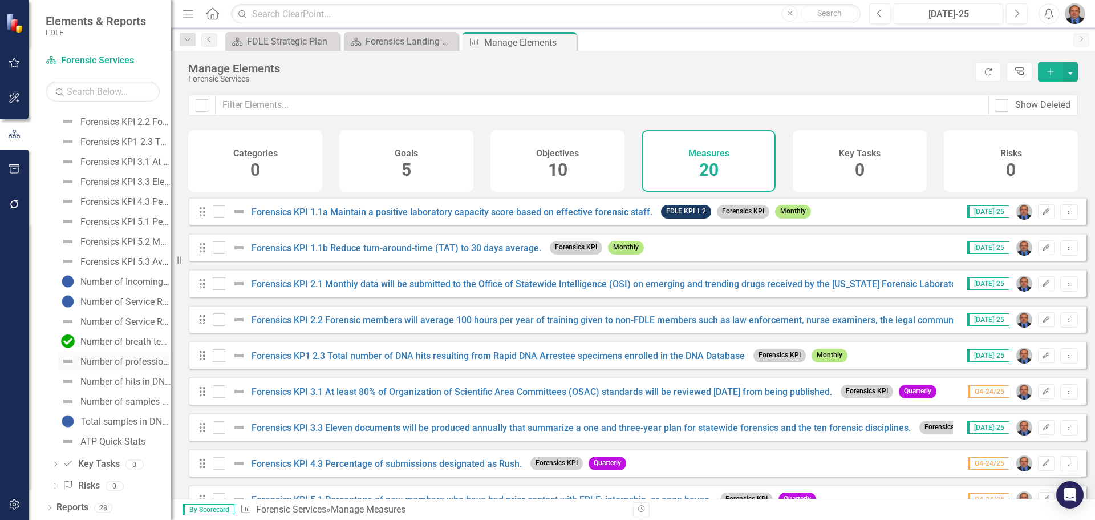
click at [104, 362] on div "Number of professional law enforcement certificates issued - Forensics" at bounding box center [125, 362] width 91 height 10
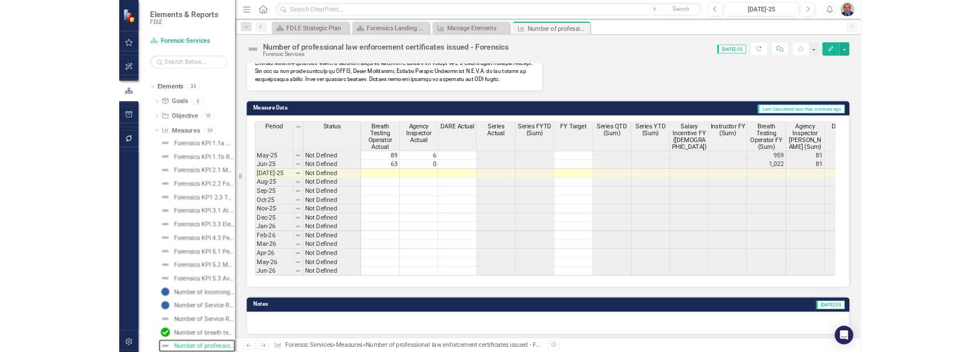
scroll to position [414, 0]
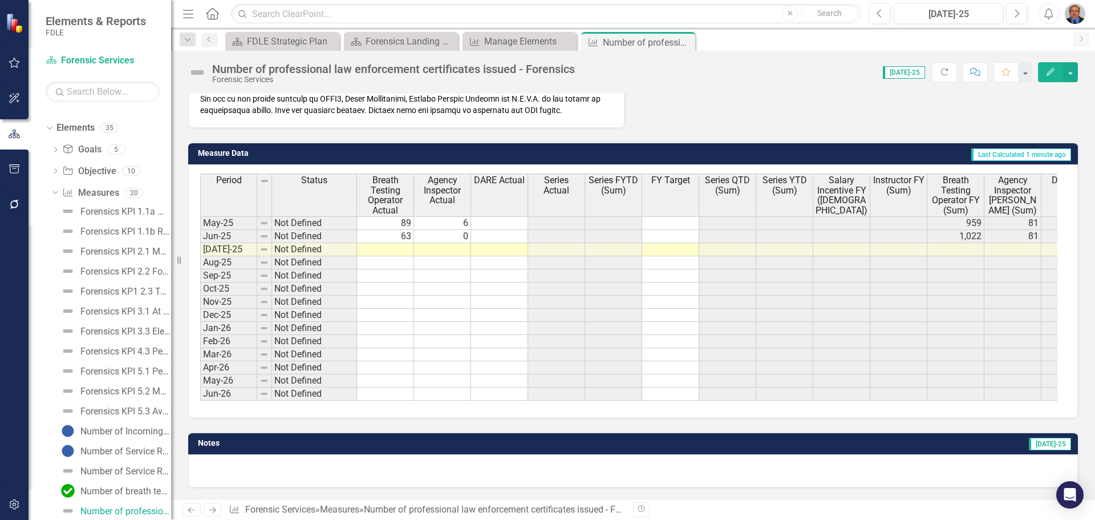
click at [369, 243] on td at bounding box center [385, 249] width 57 height 13
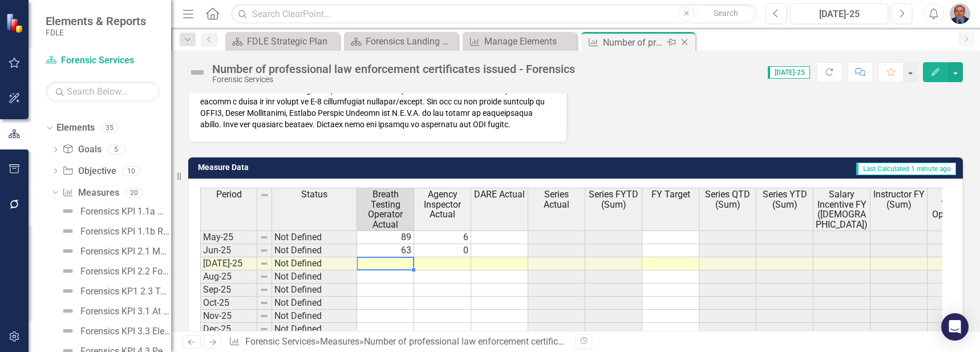
scroll to position [426, 0]
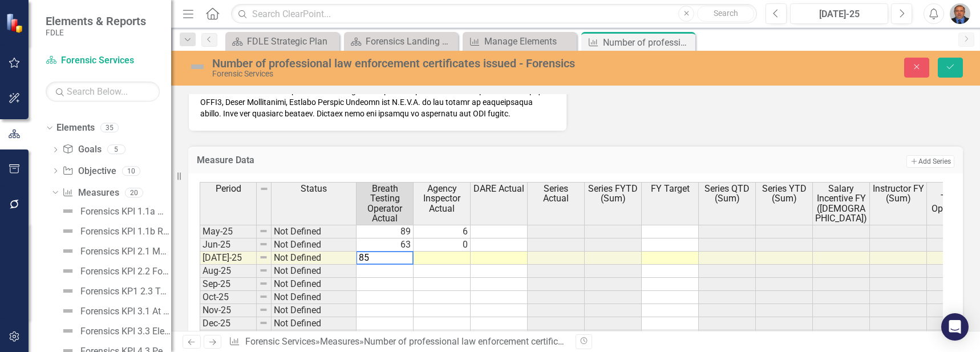
type textarea "85"
click at [464, 265] on td at bounding box center [442, 258] width 57 height 13
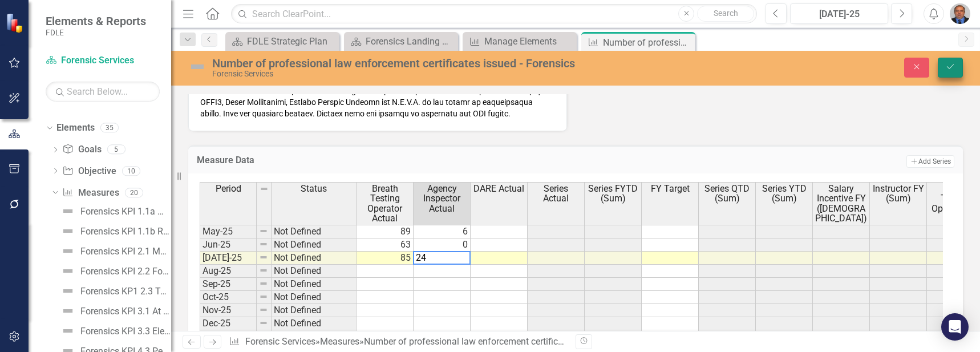
type textarea "24"
click at [958, 71] on button "Save" at bounding box center [950, 68] width 25 height 20
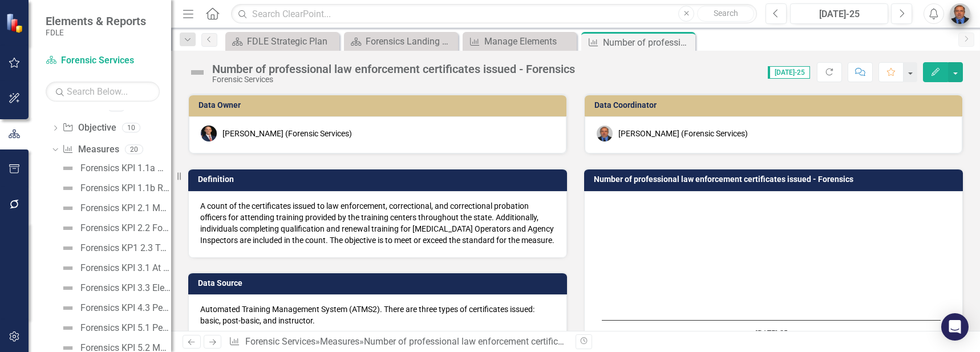
scroll to position [99, 0]
